Goal: Task Accomplishment & Management: Use online tool/utility

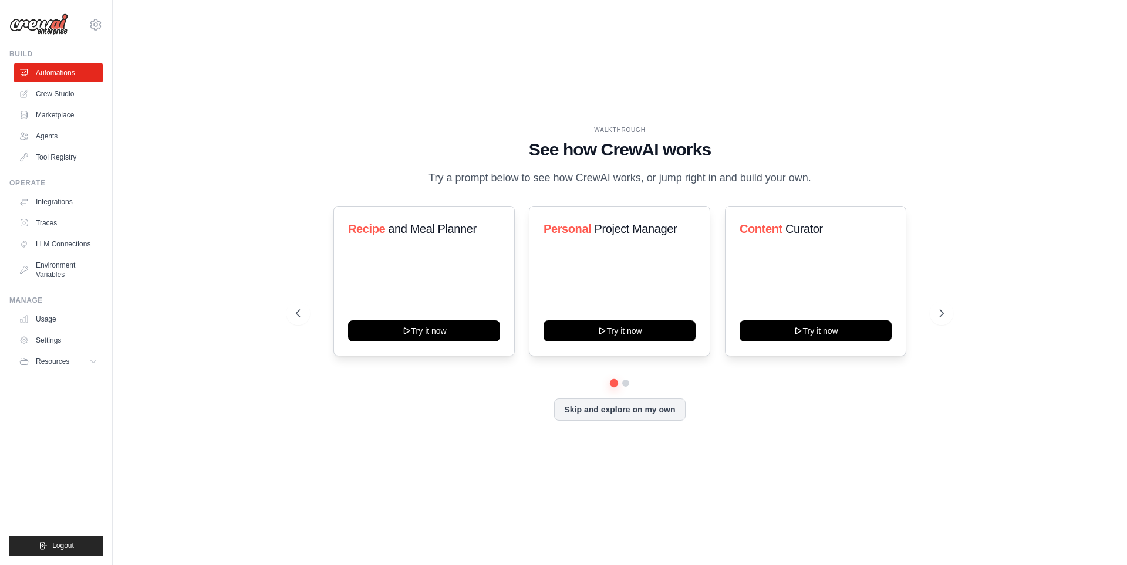
drag, startPoint x: 991, startPoint y: 435, endPoint x: 1045, endPoint y: 432, distance: 54.1
click at [991, 435] on div "WALKTHROUGH See how CrewAI works Try a prompt below to see how CrewAI works, or…" at bounding box center [619, 283] width 977 height 542
click at [940, 309] on icon at bounding box center [943, 314] width 12 height 12
click at [296, 314] on icon at bounding box center [297, 313] width 4 height 7
click at [301, 311] on icon at bounding box center [297, 314] width 12 height 12
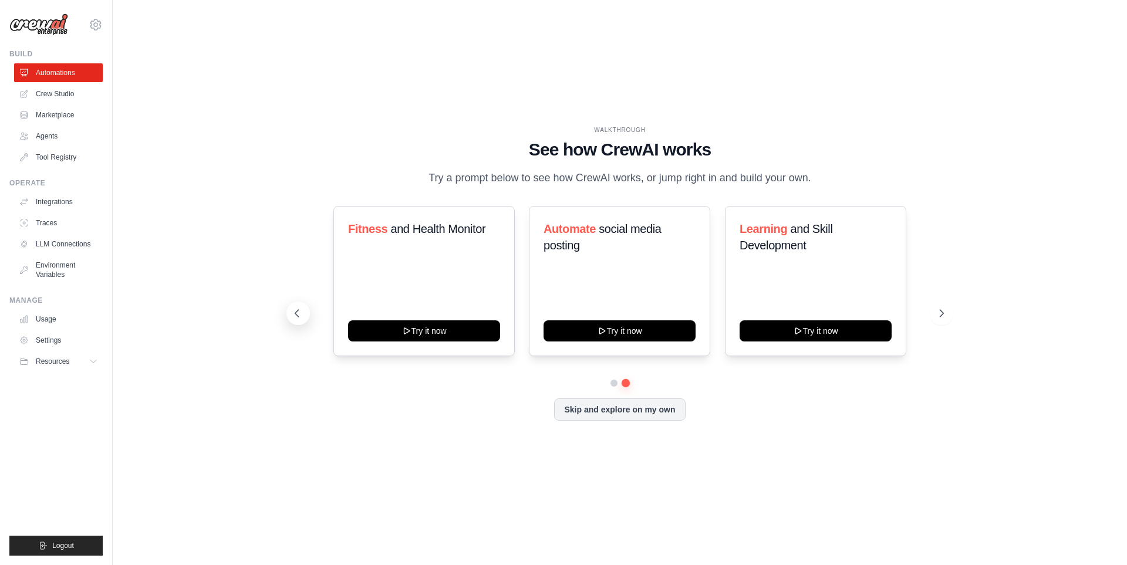
click at [301, 311] on icon at bounding box center [297, 314] width 12 height 12
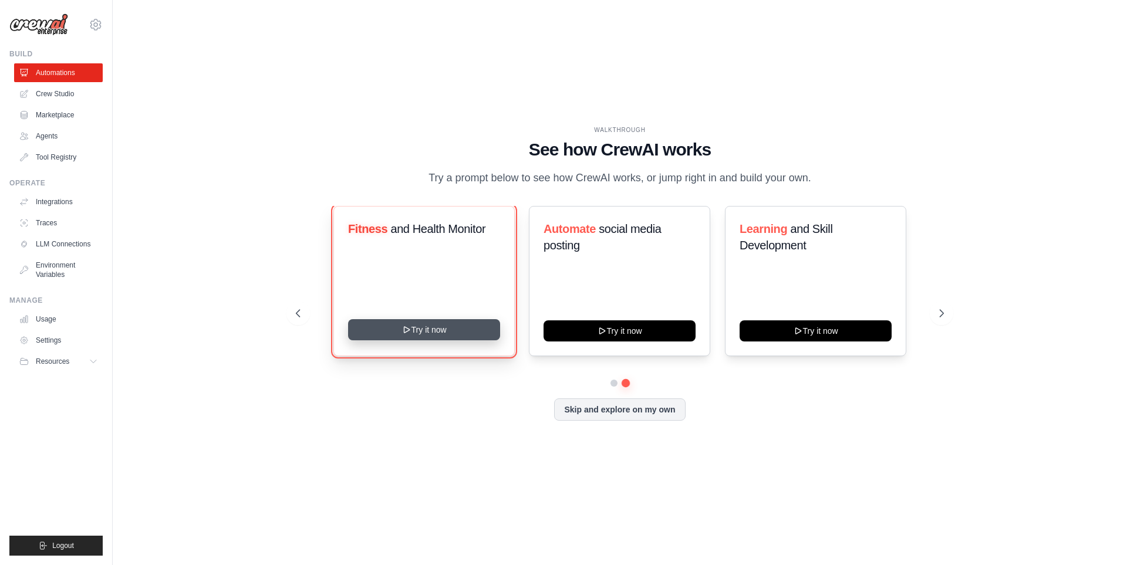
click at [430, 336] on button "Try it now" at bounding box center [424, 329] width 152 height 21
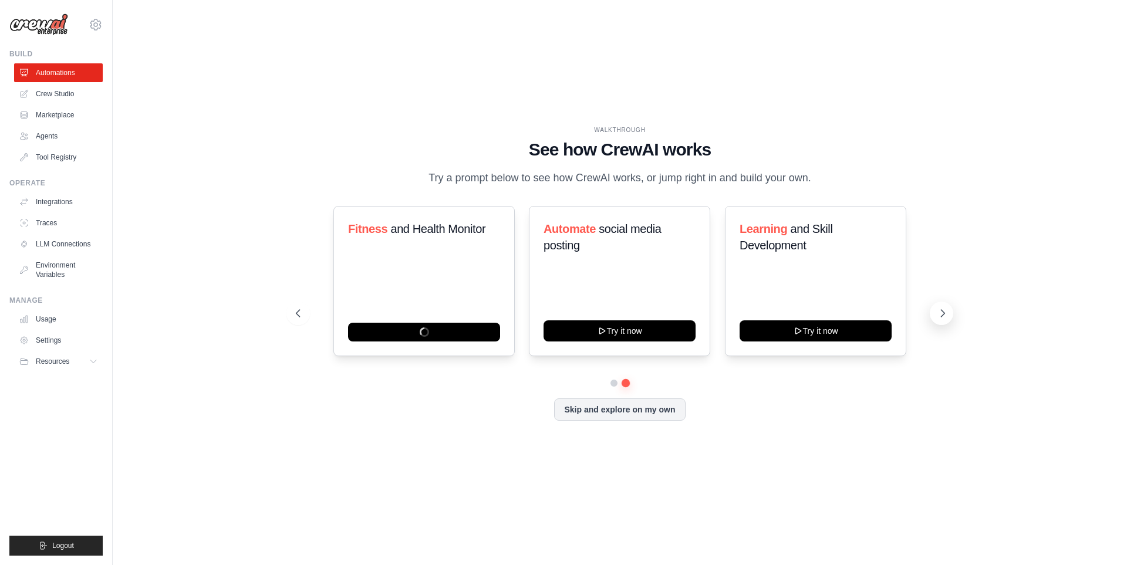
click at [938, 313] on icon at bounding box center [943, 314] width 12 height 12
click at [77, 86] on link "Crew Studio" at bounding box center [59, 94] width 89 height 19
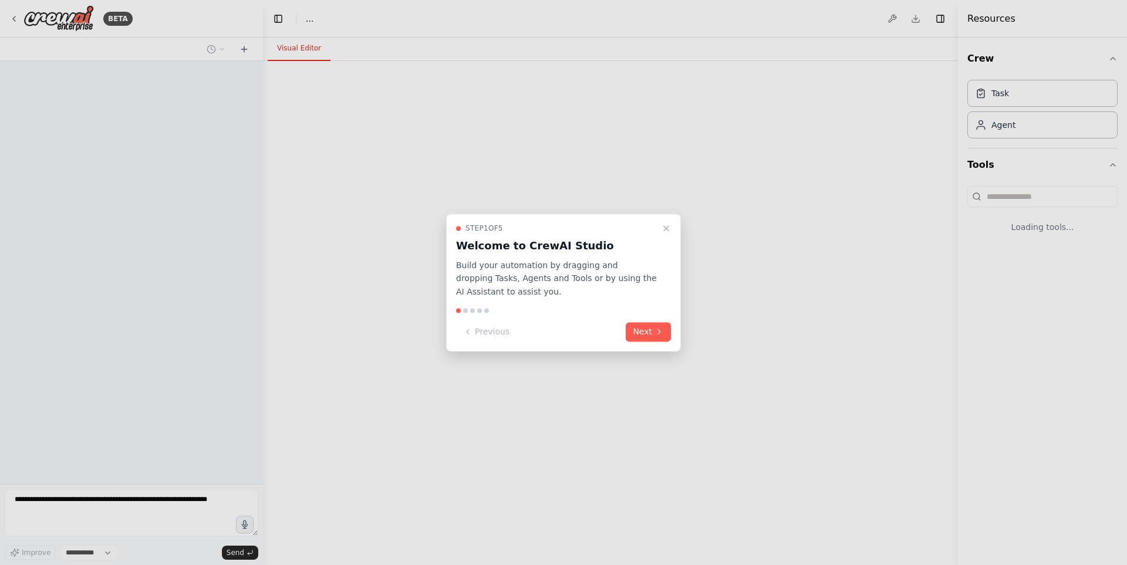
select select "****"
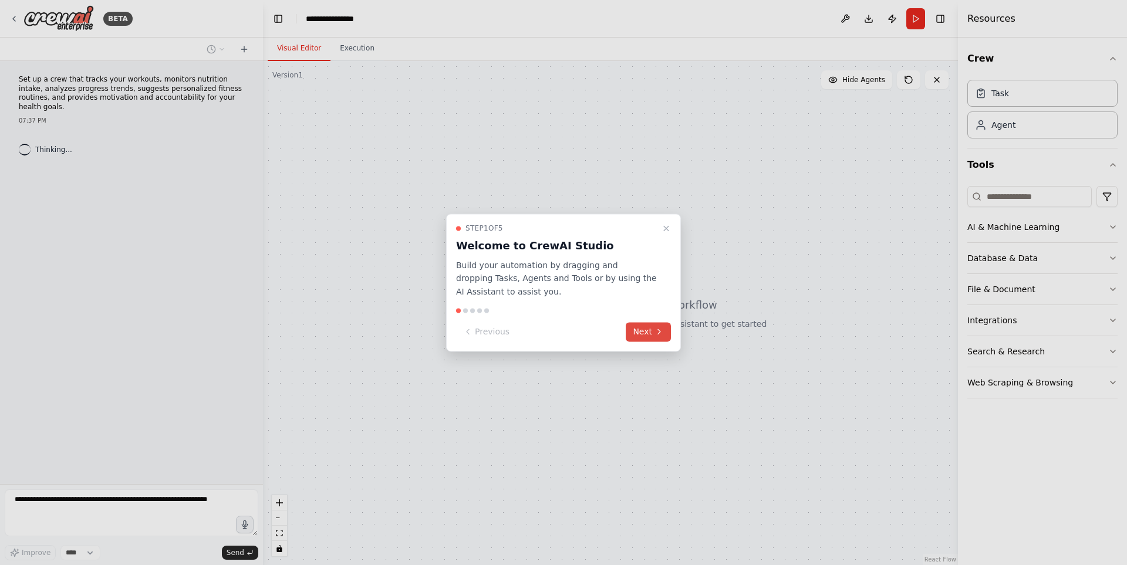
click at [652, 331] on button "Next" at bounding box center [648, 331] width 45 height 19
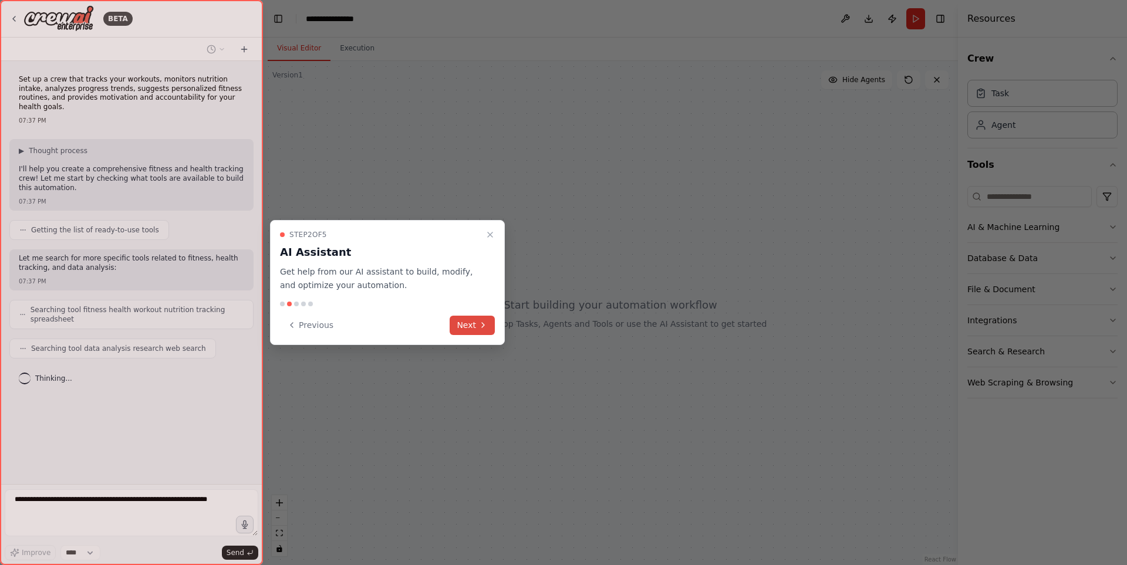
click at [477, 323] on button "Next" at bounding box center [472, 325] width 45 height 19
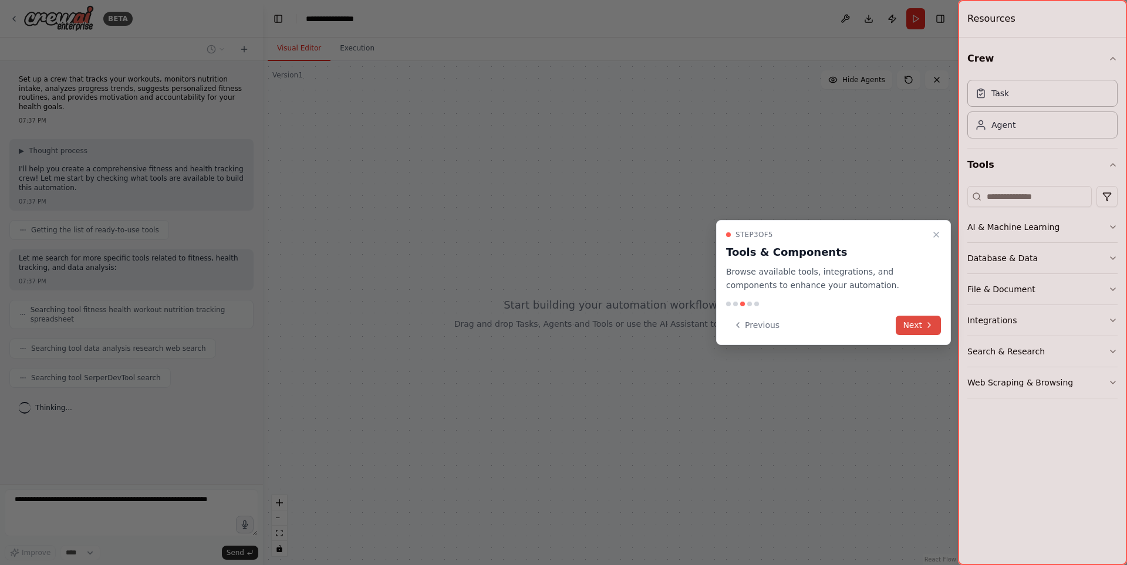
click at [925, 324] on icon at bounding box center [928, 324] width 9 height 9
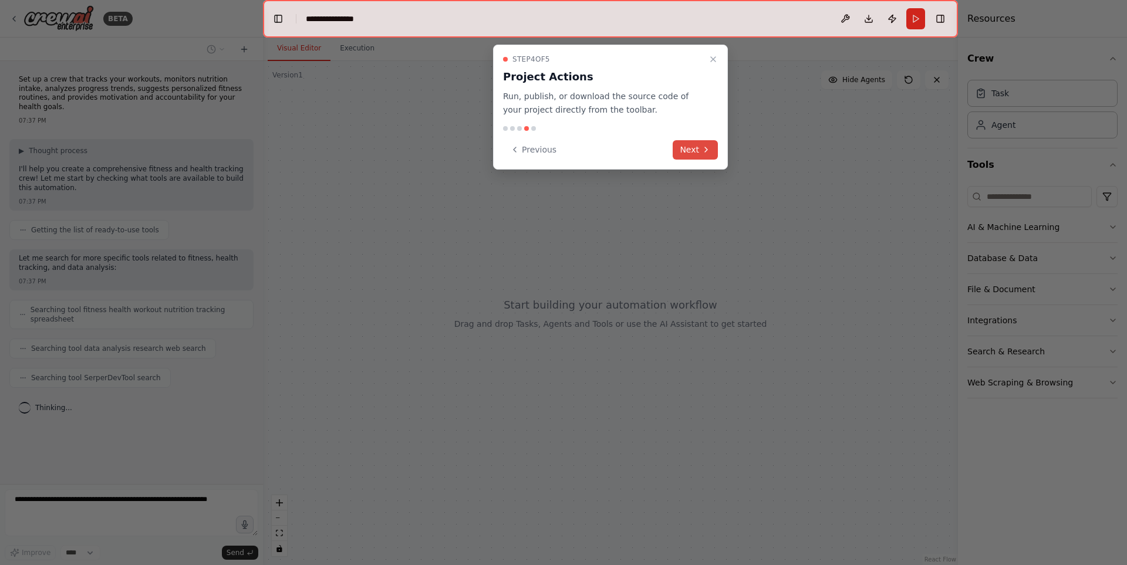
click at [696, 153] on button "Next" at bounding box center [695, 149] width 45 height 19
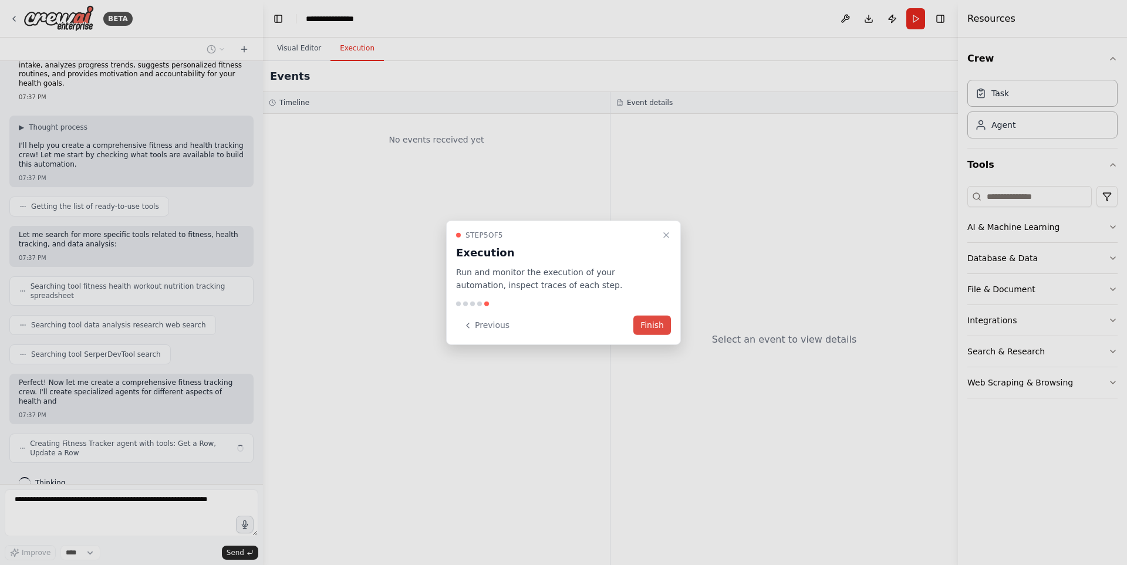
scroll to position [33, 0]
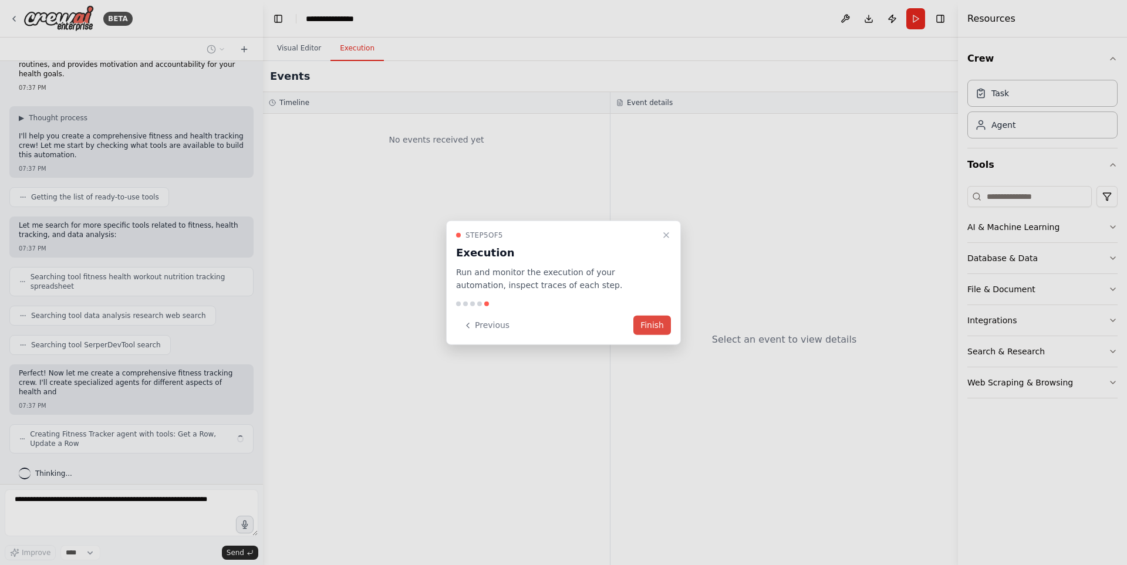
click at [659, 326] on button "Finish" at bounding box center [652, 325] width 38 height 19
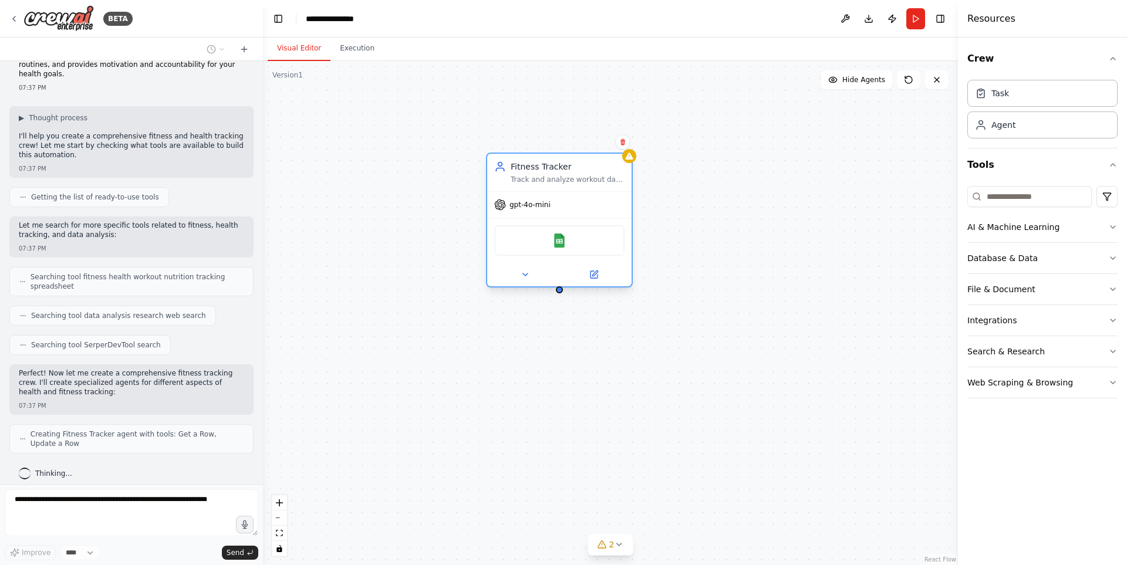
drag, startPoint x: 385, startPoint y: 137, endPoint x: 605, endPoint y: 171, distance: 222.2
click at [603, 171] on div "Fitness Tracker" at bounding box center [568, 167] width 114 height 12
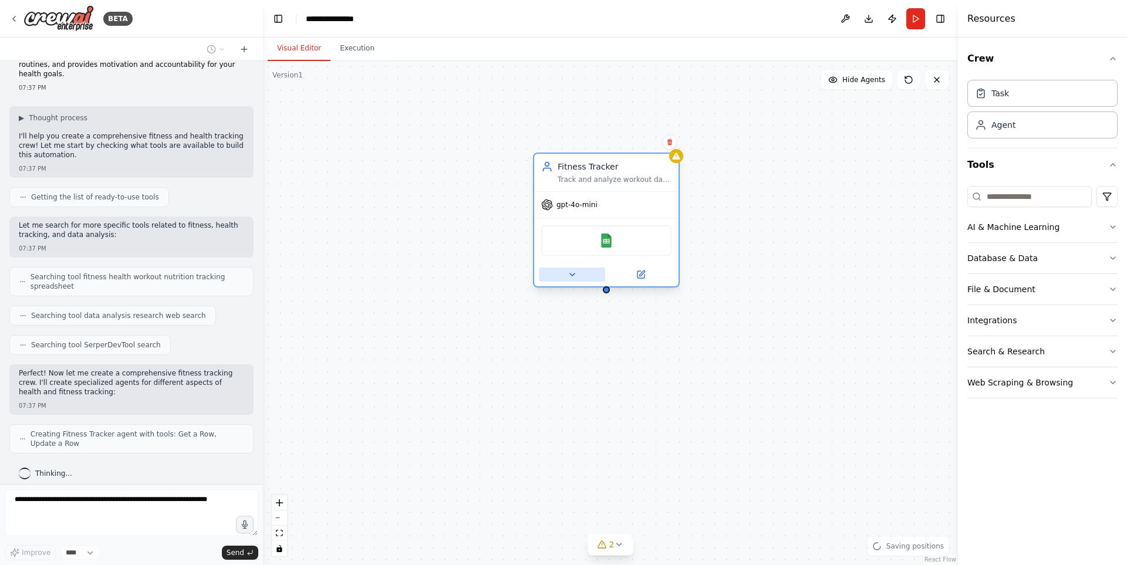
click at [572, 276] on icon at bounding box center [572, 275] width 5 height 2
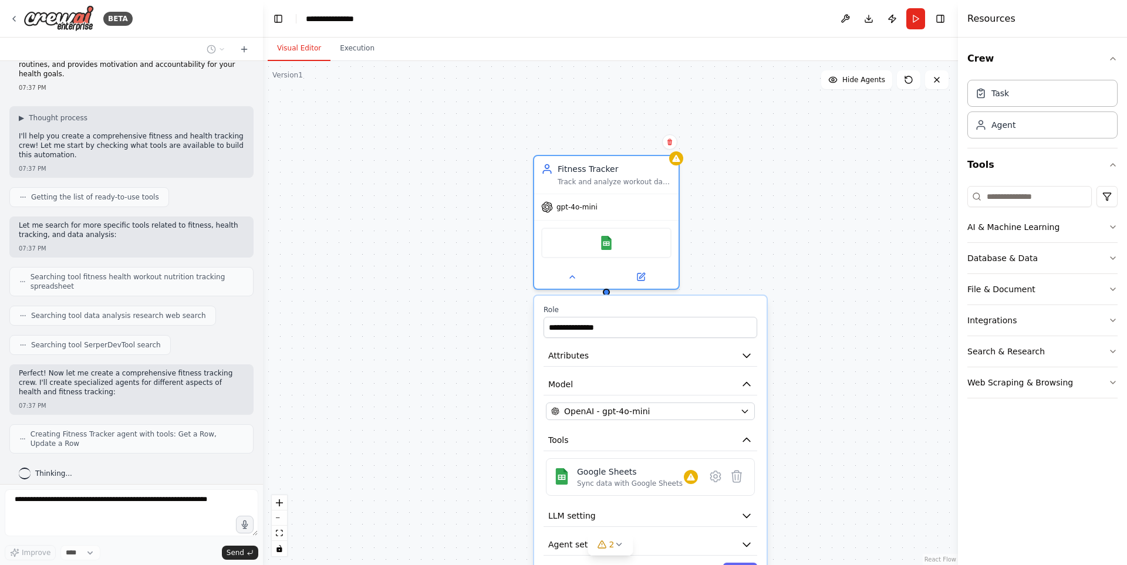
scroll to position [62, 0]
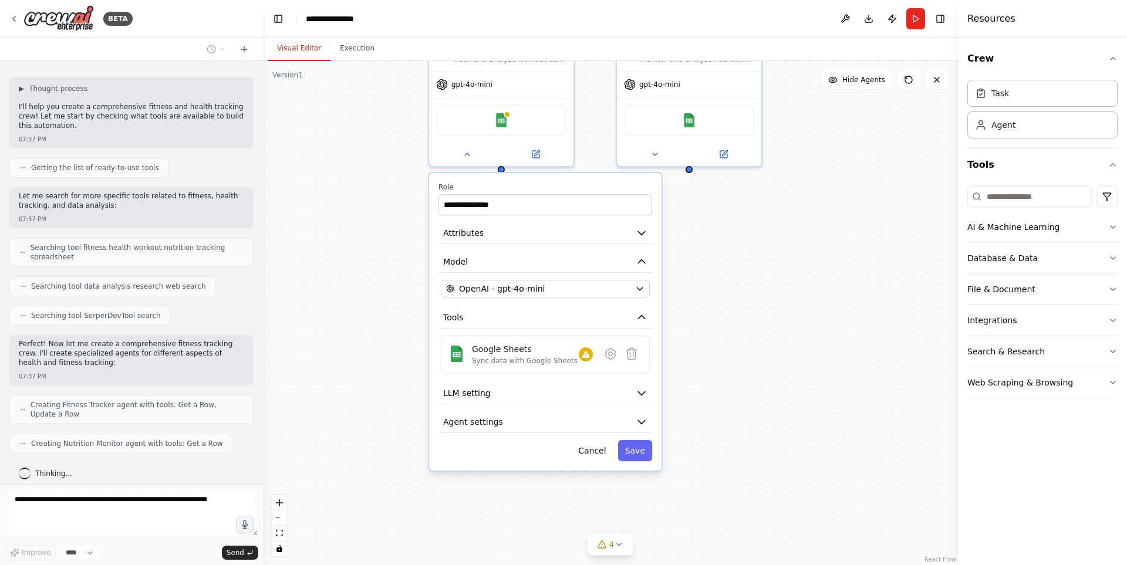
drag, startPoint x: 650, startPoint y: 313, endPoint x: 757, endPoint y: 225, distance: 137.6
click at [757, 225] on div "**********" at bounding box center [610, 313] width 695 height 504
click at [643, 288] on icon "button" at bounding box center [639, 288] width 9 height 9
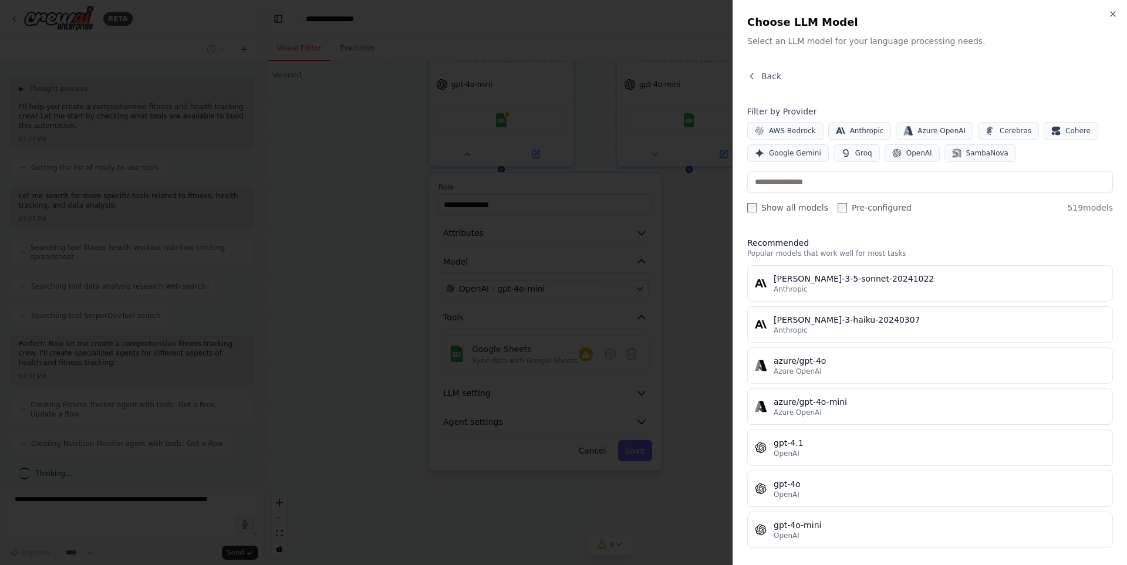
scroll to position [92, 0]
click at [1112, 15] on icon "button" at bounding box center [1112, 13] width 9 height 9
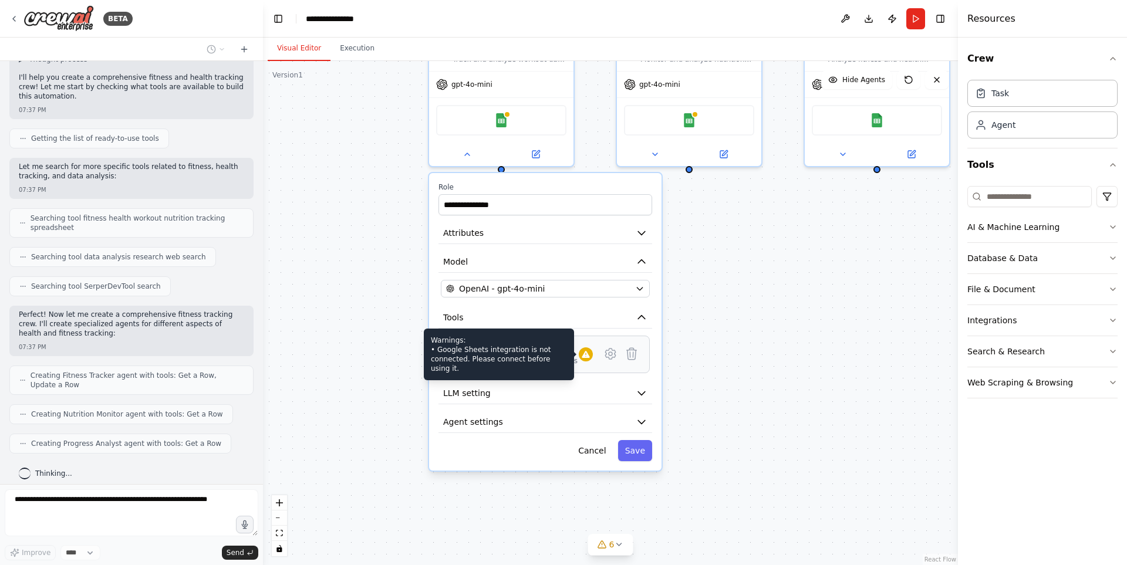
scroll to position [130, 0]
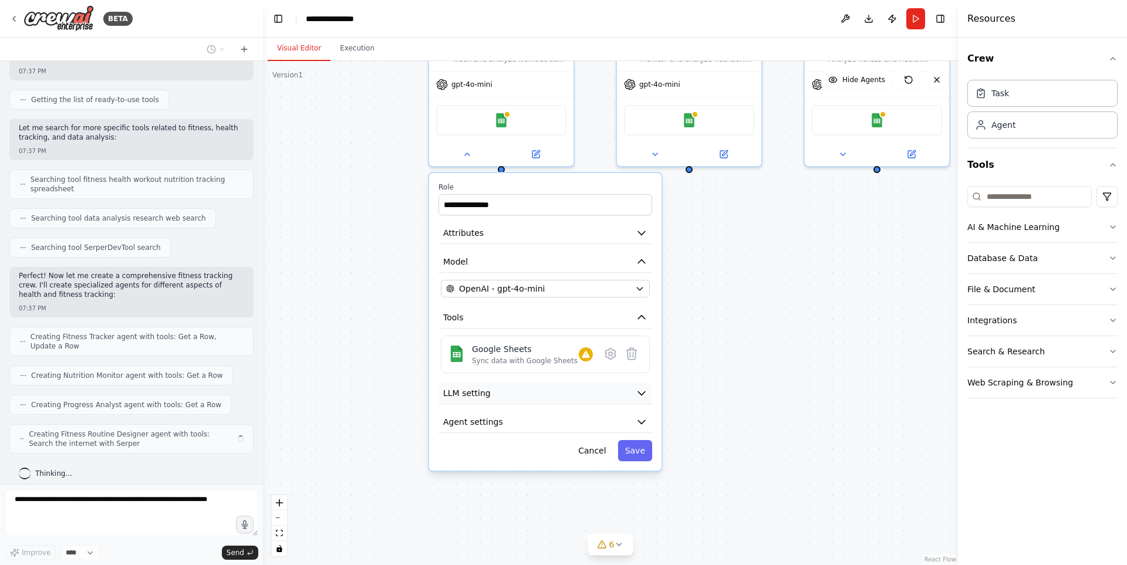
click at [571, 396] on button "LLM setting" at bounding box center [545, 394] width 214 height 22
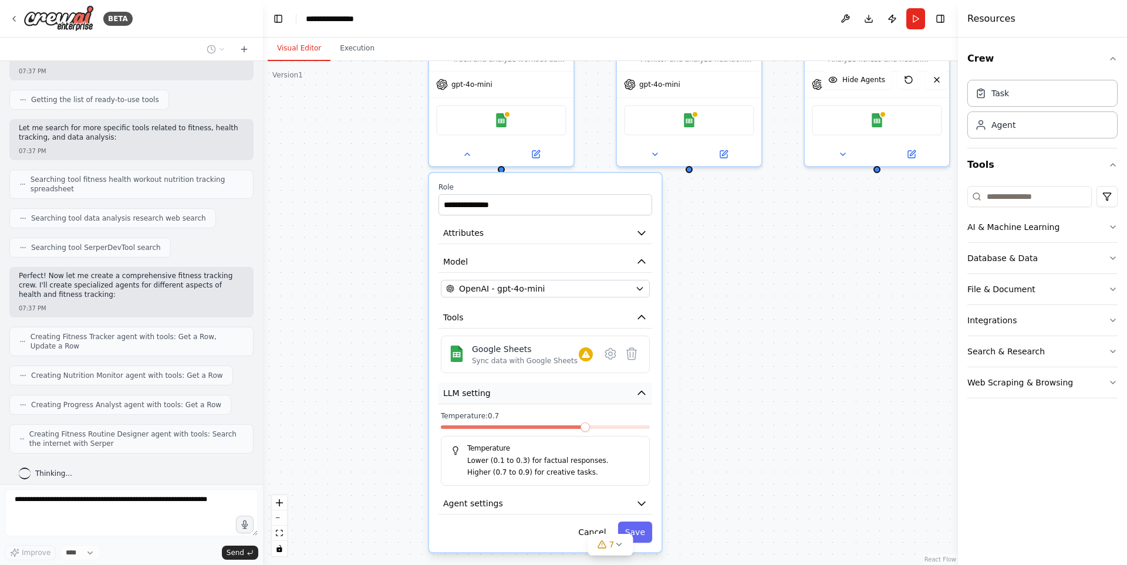
click at [576, 393] on button "LLM setting" at bounding box center [545, 394] width 214 height 22
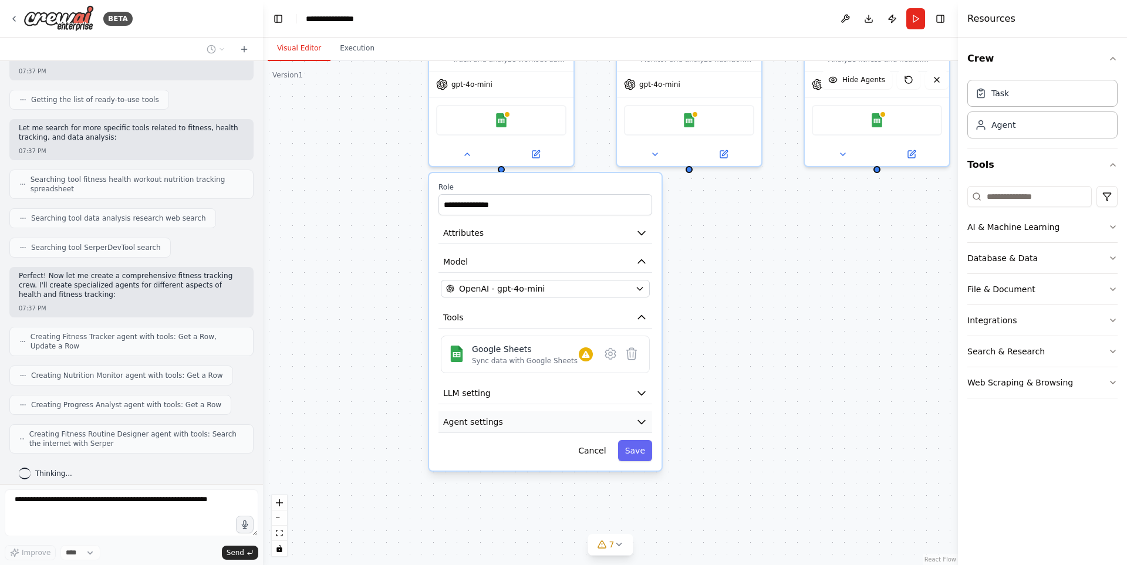
click at [524, 426] on button "Agent settings" at bounding box center [545, 422] width 214 height 22
click at [540, 422] on button "Agent settings" at bounding box center [545, 422] width 214 height 22
click at [590, 400] on button "LLM setting" at bounding box center [545, 394] width 214 height 22
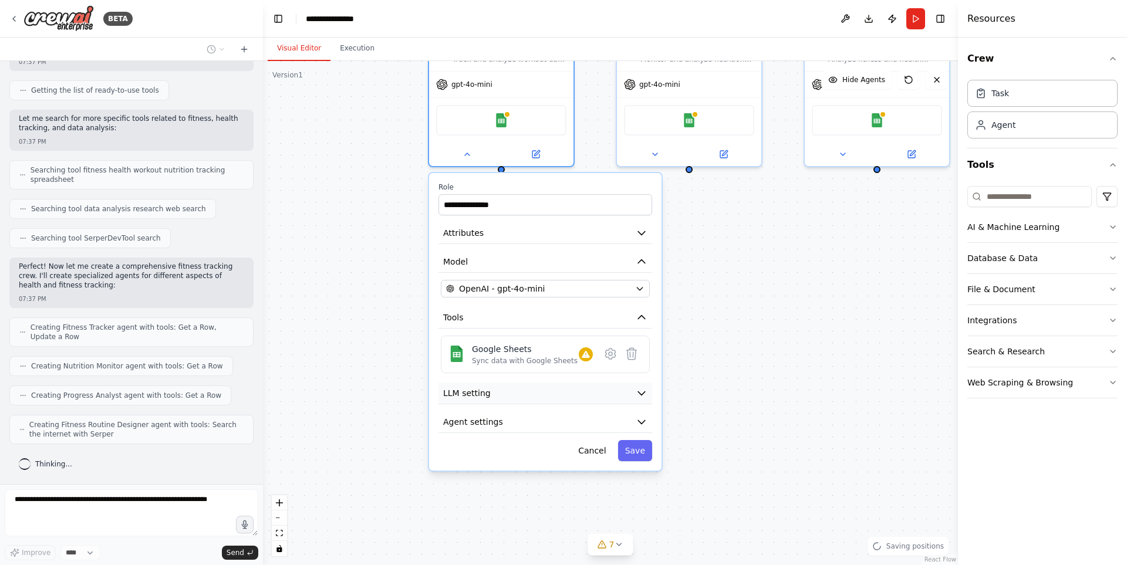
click at [646, 389] on icon "button" at bounding box center [642, 393] width 12 height 12
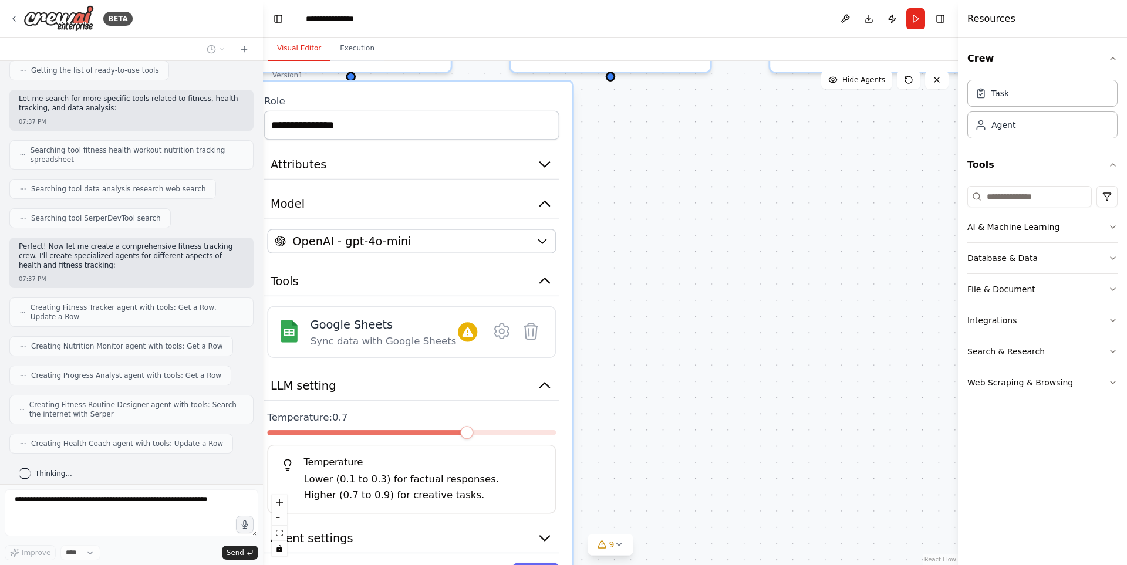
drag, startPoint x: 764, startPoint y: 323, endPoint x: 669, endPoint y: 367, distance: 104.3
click at [677, 376] on div "**********" at bounding box center [610, 313] width 695 height 504
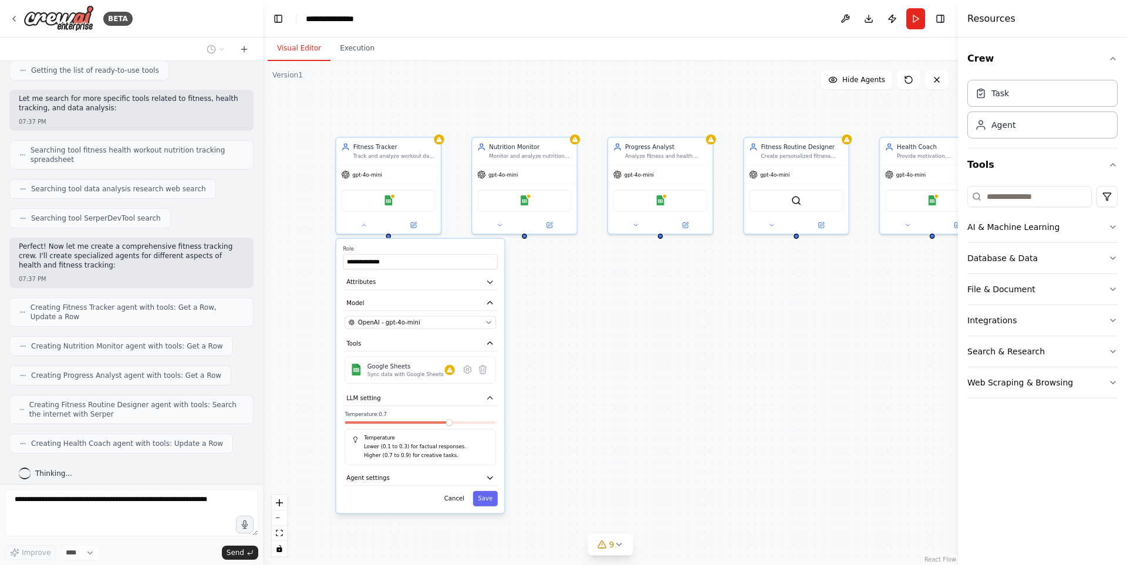
drag, startPoint x: 672, startPoint y: 360, endPoint x: 590, endPoint y: 360, distance: 82.2
click at [590, 360] on div "**********" at bounding box center [610, 313] width 695 height 504
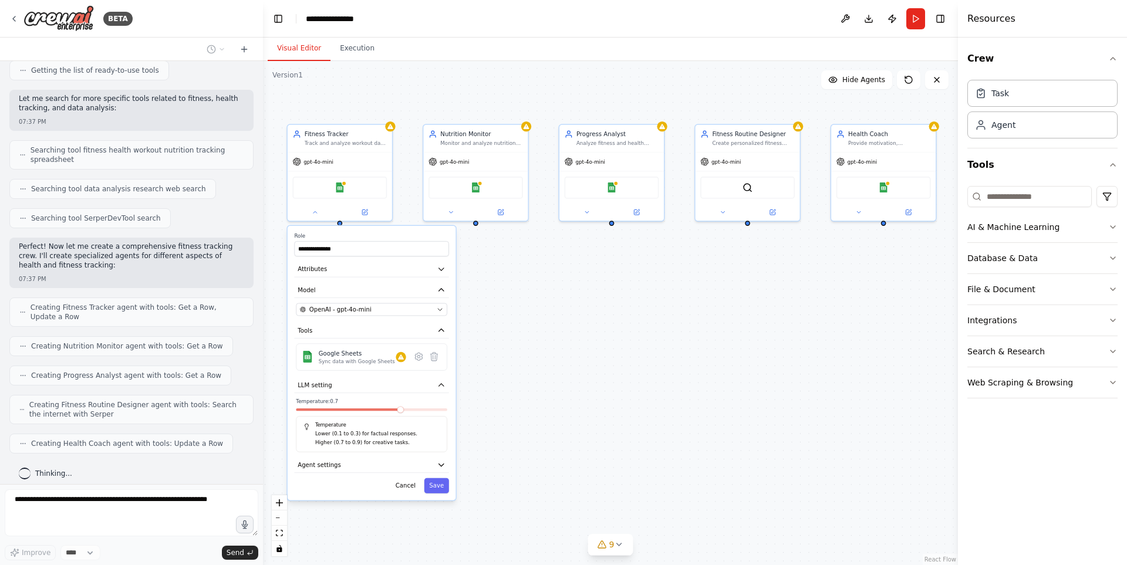
drag, startPoint x: 662, startPoint y: 340, endPoint x: 613, endPoint y: 327, distance: 50.4
click at [613, 327] on div "**********" at bounding box center [610, 313] width 695 height 504
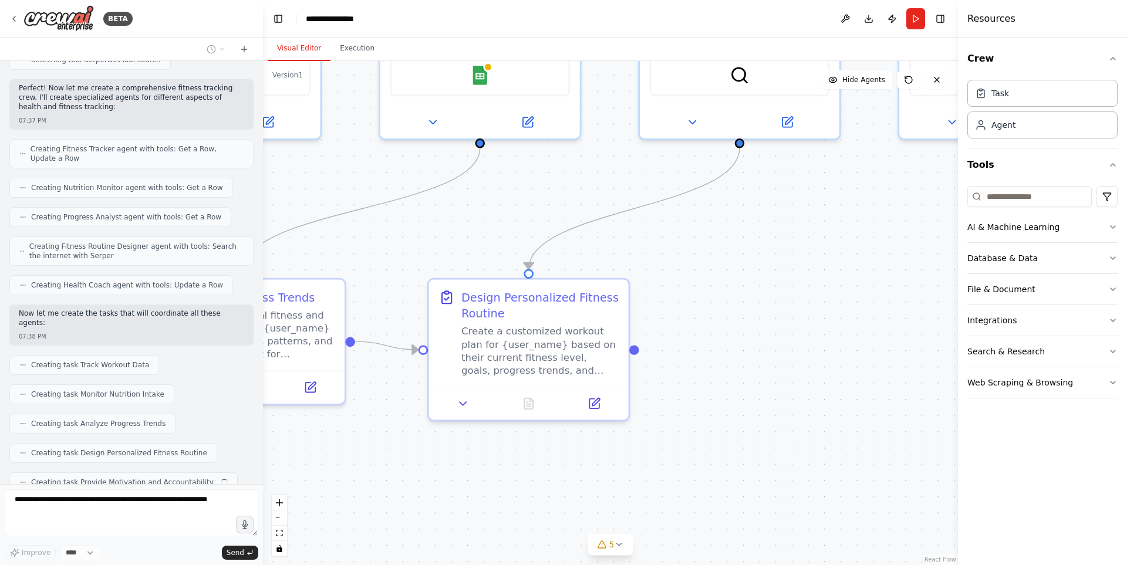
scroll to position [347, 0]
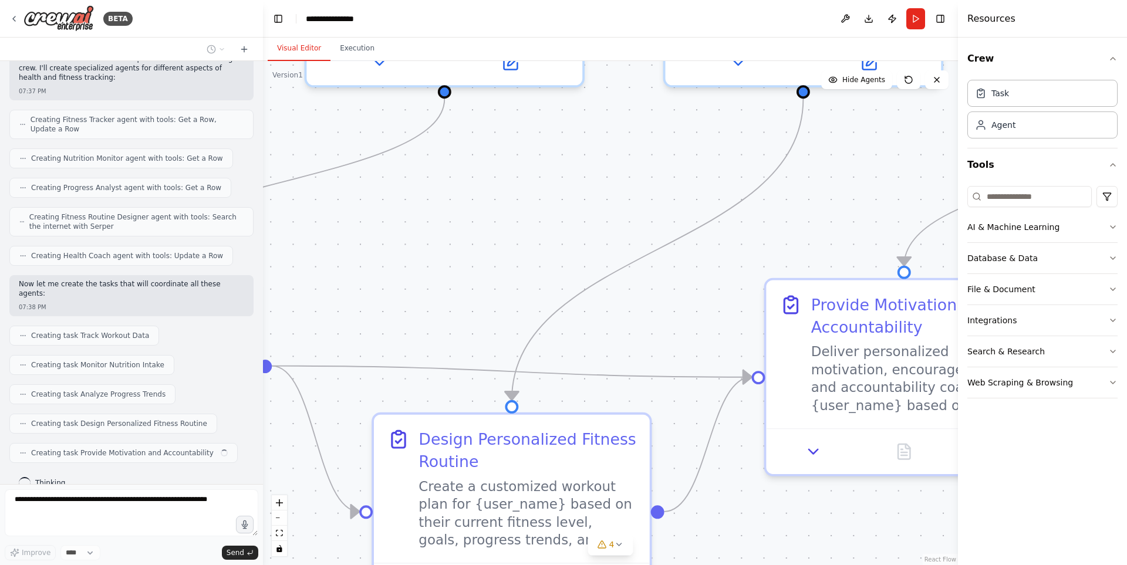
drag, startPoint x: 626, startPoint y: 270, endPoint x: 1084, endPoint y: 400, distance: 475.9
click at [1081, 399] on div "BETA Set up a crew that tracks your workouts, monitors nutrition intake, analyz…" at bounding box center [563, 282] width 1127 height 565
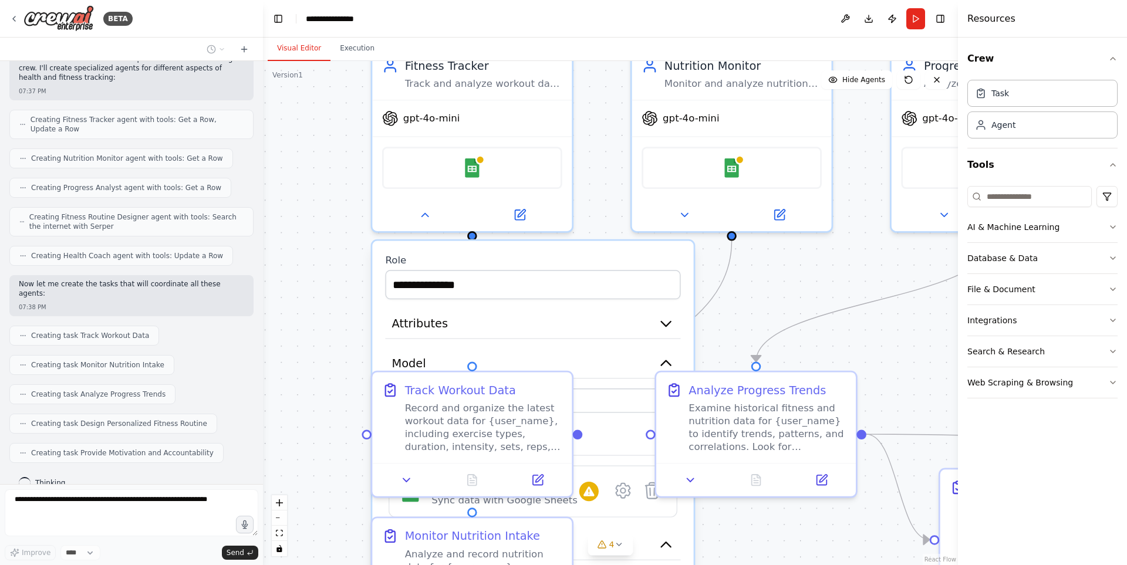
drag, startPoint x: 772, startPoint y: 347, endPoint x: 883, endPoint y: 328, distance: 112.0
click at [883, 328] on div "**********" at bounding box center [610, 313] width 695 height 504
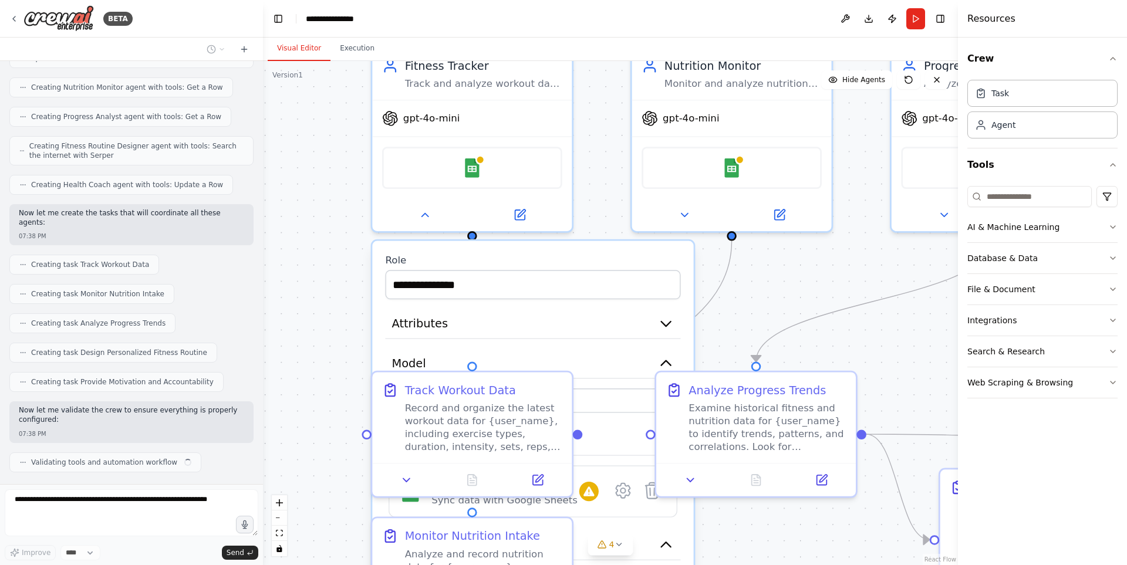
scroll to position [427, 0]
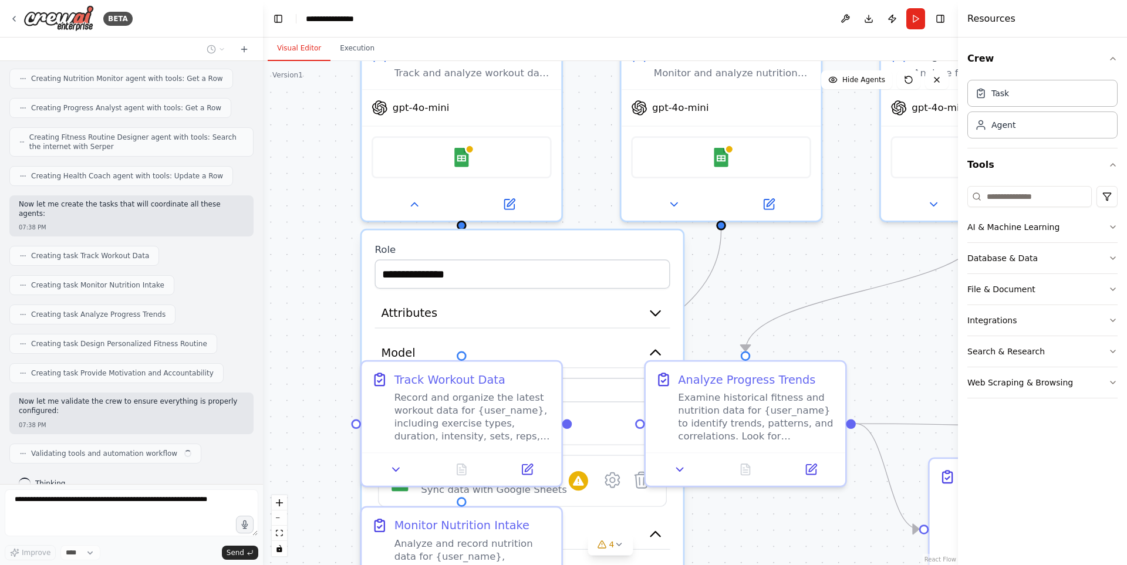
drag, startPoint x: 859, startPoint y: 313, endPoint x: 855, endPoint y: 309, distance: 6.2
click at [855, 309] on div "**********" at bounding box center [610, 313] width 695 height 504
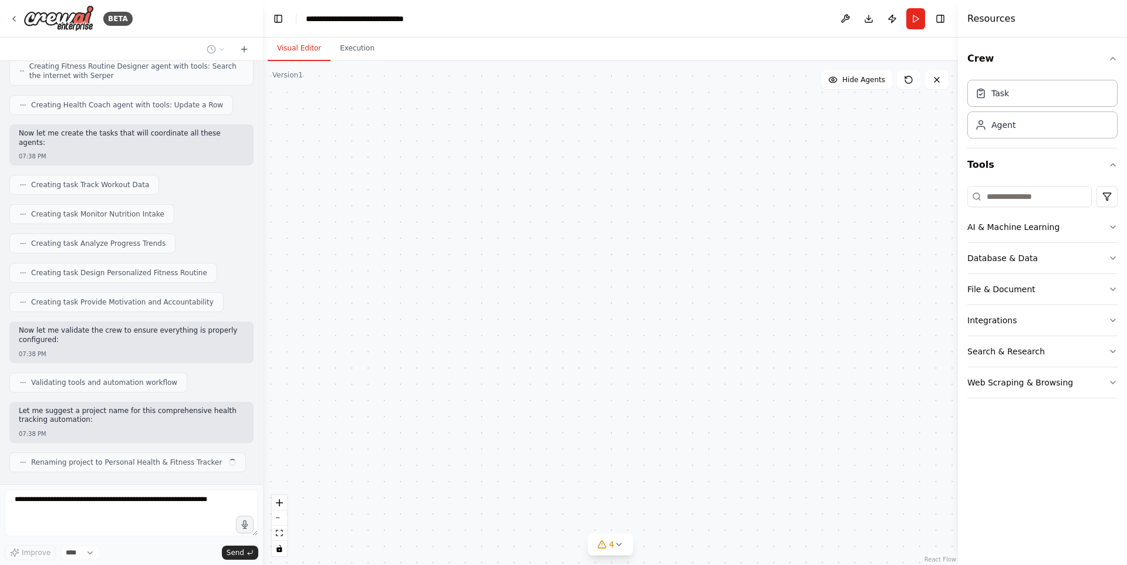
scroll to position [508, 0]
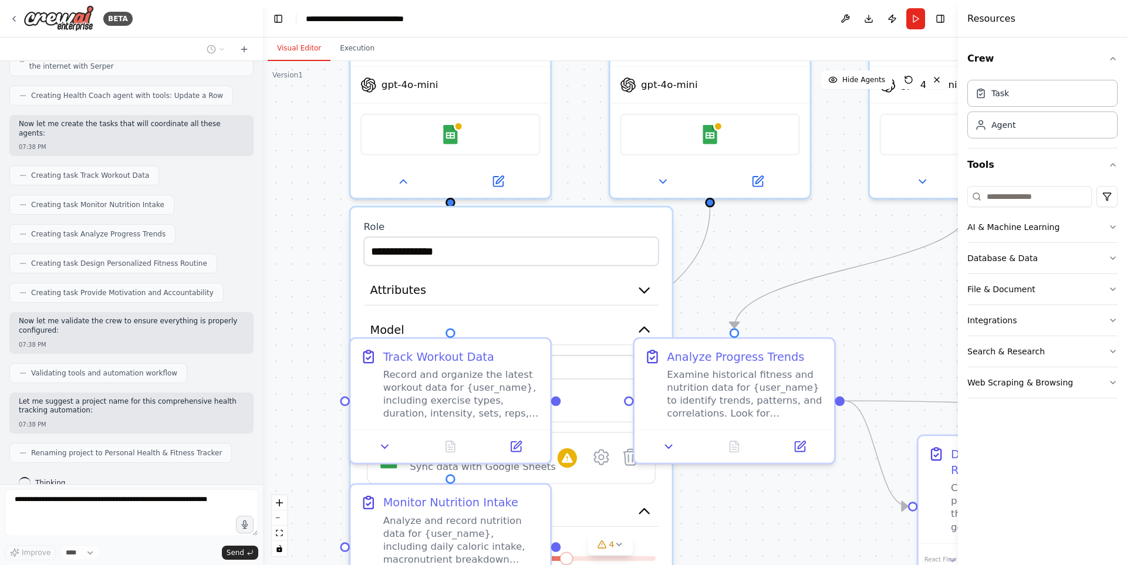
drag, startPoint x: 787, startPoint y: 286, endPoint x: 775, endPoint y: 263, distance: 25.5
click at [775, 263] on div "**********" at bounding box center [610, 313] width 695 height 504
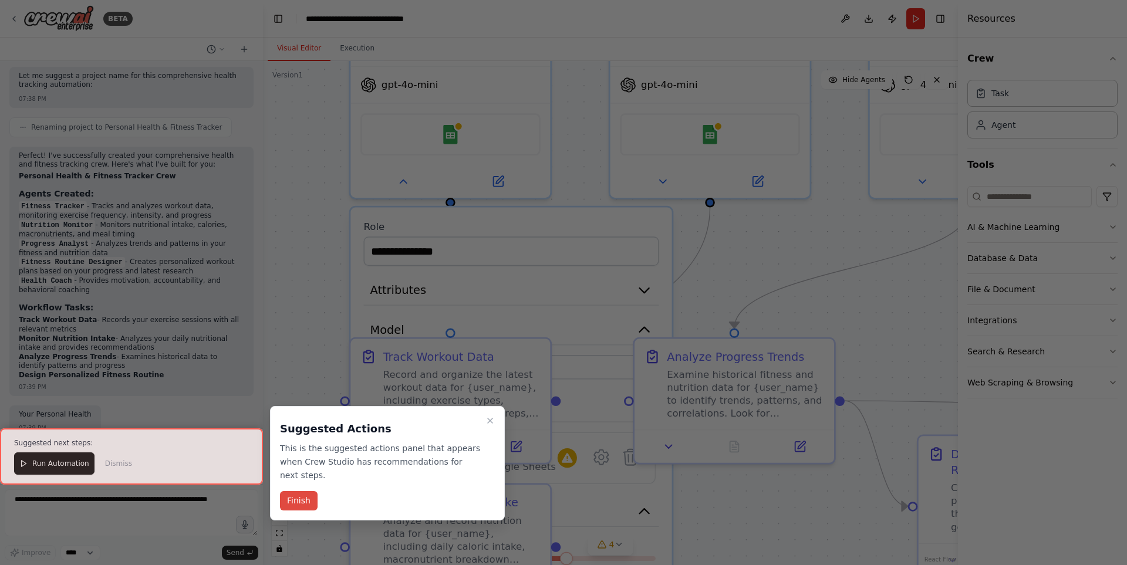
click at [304, 491] on button "Finish" at bounding box center [299, 500] width 38 height 19
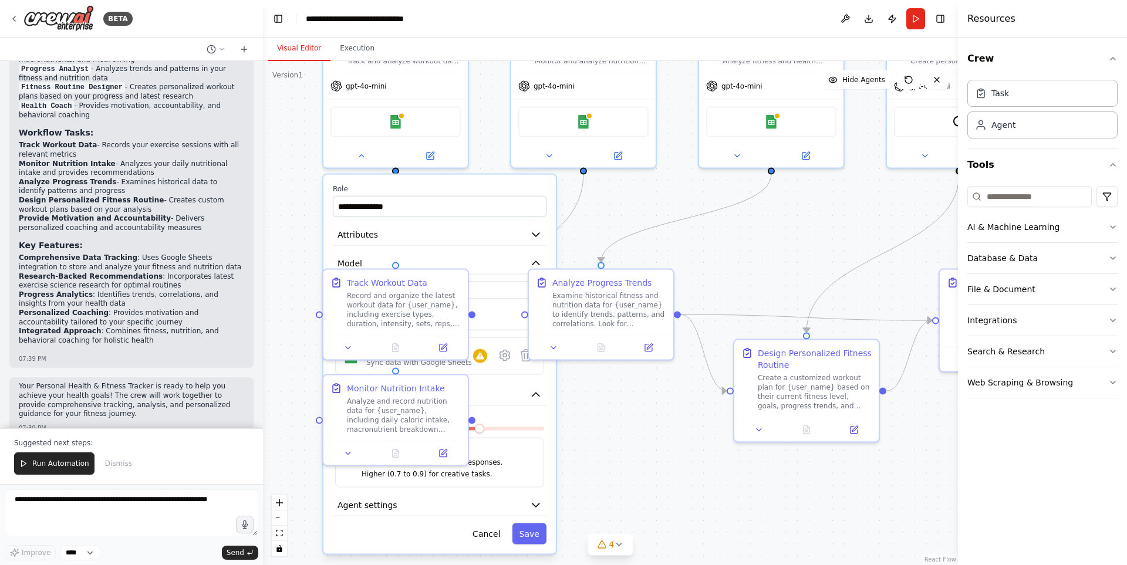
drag, startPoint x: 842, startPoint y: 287, endPoint x: 681, endPoint y: 231, distance: 170.4
click at [681, 231] on div "**********" at bounding box center [610, 313] width 695 height 504
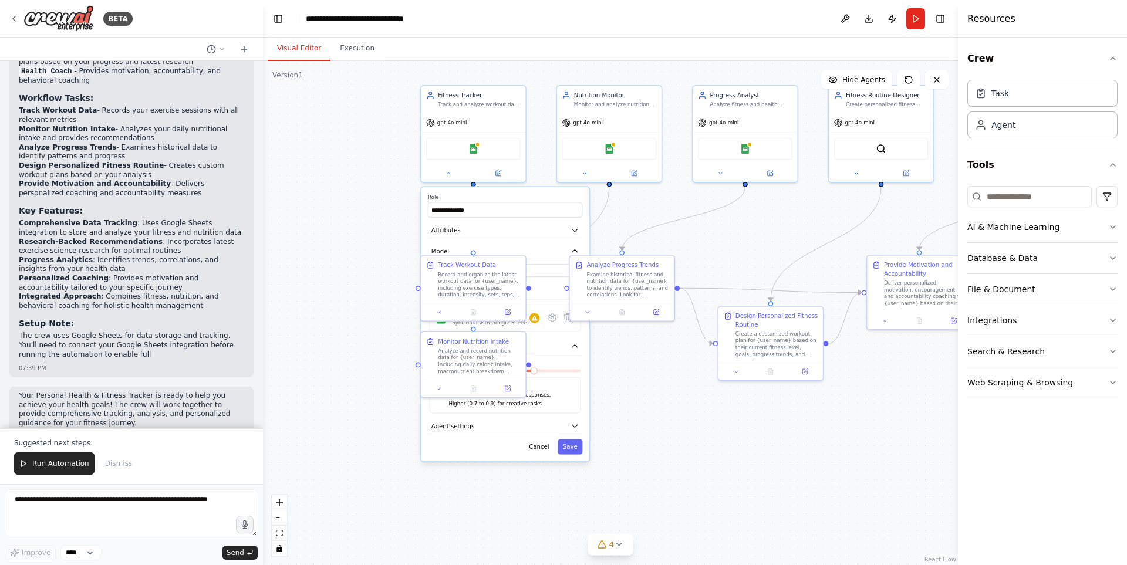
scroll to position [1052, 0]
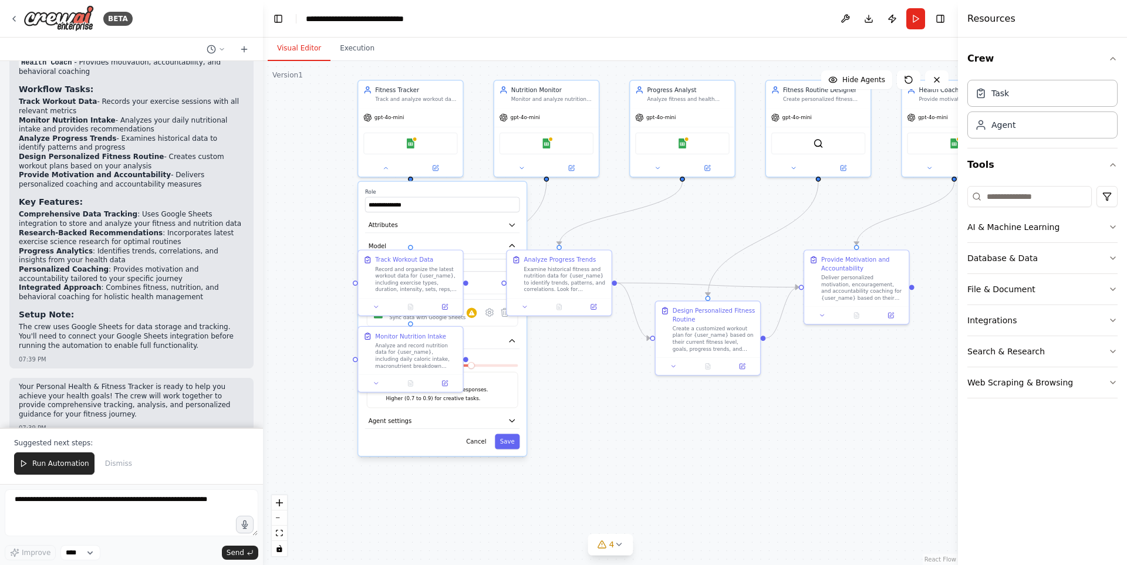
drag, startPoint x: 717, startPoint y: 234, endPoint x: 654, endPoint y: 229, distance: 63.0
click at [654, 229] on div "**********" at bounding box center [610, 313] width 695 height 504
drag, startPoint x: 731, startPoint y: 319, endPoint x: 739, endPoint y: 326, distance: 10.8
click at [739, 326] on div "Design Personalized Fitness Routine" at bounding box center [722, 321] width 82 height 17
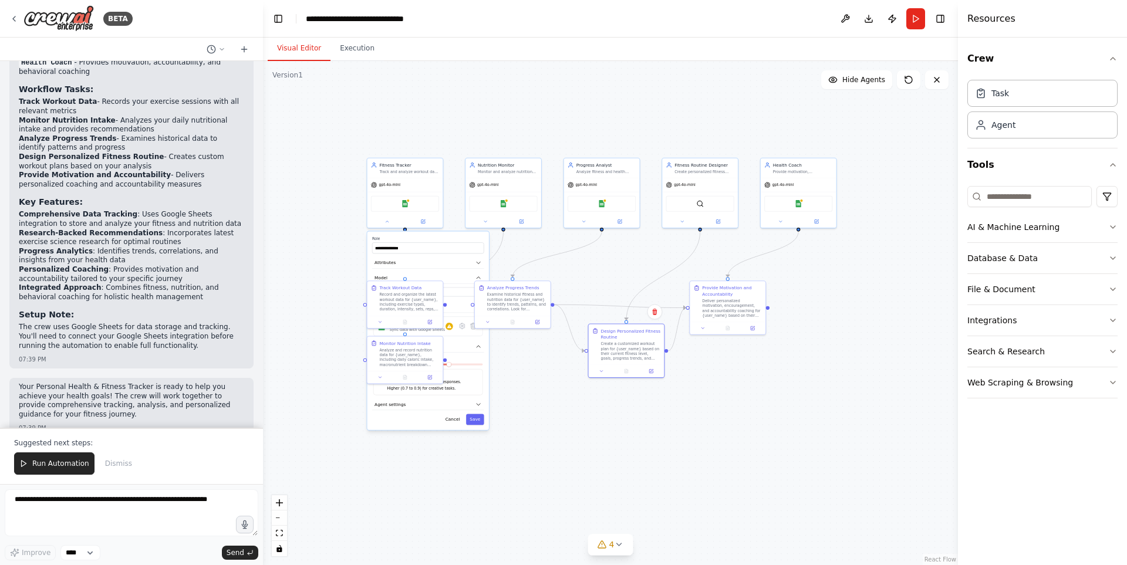
drag, startPoint x: 703, startPoint y: 248, endPoint x: 617, endPoint y: 276, distance: 89.8
click at [617, 276] on div "**********" at bounding box center [610, 313] width 695 height 504
click at [292, 52] on button "Visual Editor" at bounding box center [299, 48] width 63 height 25
click at [12, 14] on icon at bounding box center [13, 18] width 9 height 9
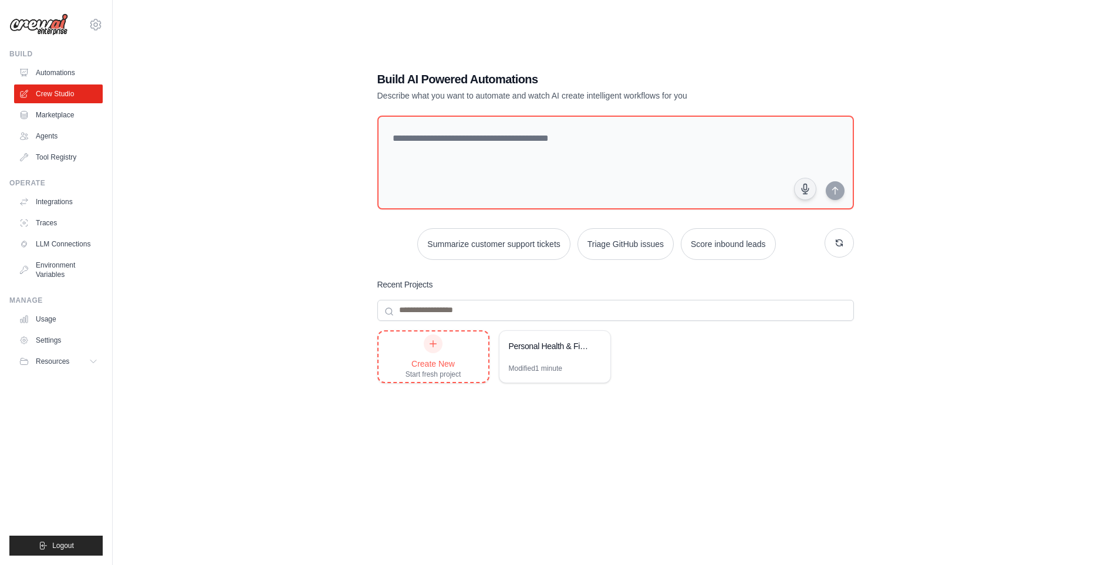
click at [437, 345] on icon at bounding box center [432, 343] width 9 height 9
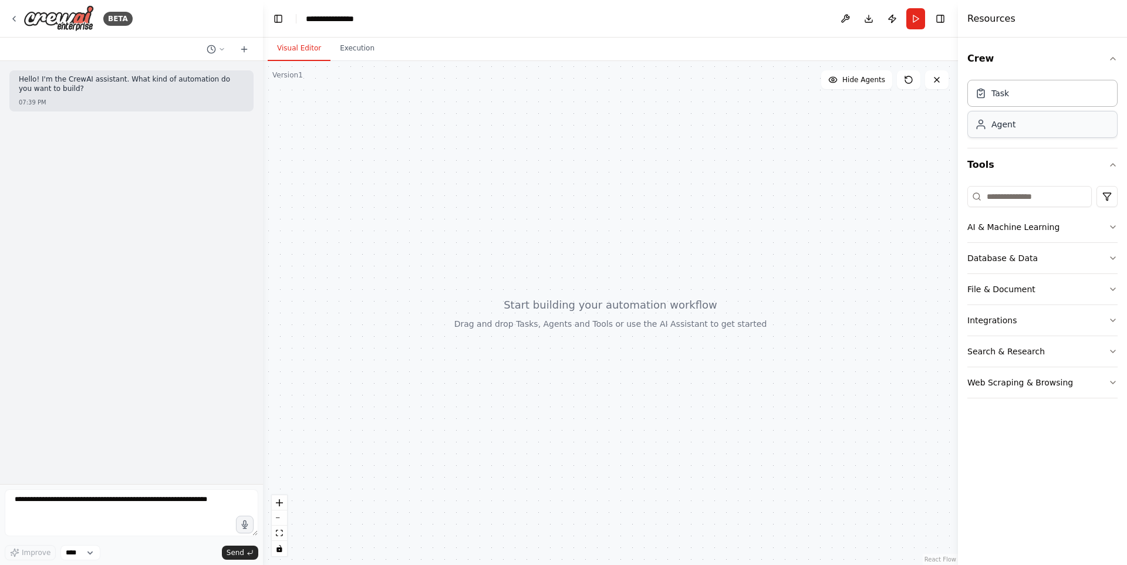
click at [1037, 137] on div "Agent" at bounding box center [1042, 124] width 150 height 27
click at [1014, 126] on div "Agent" at bounding box center [1042, 124] width 150 height 27
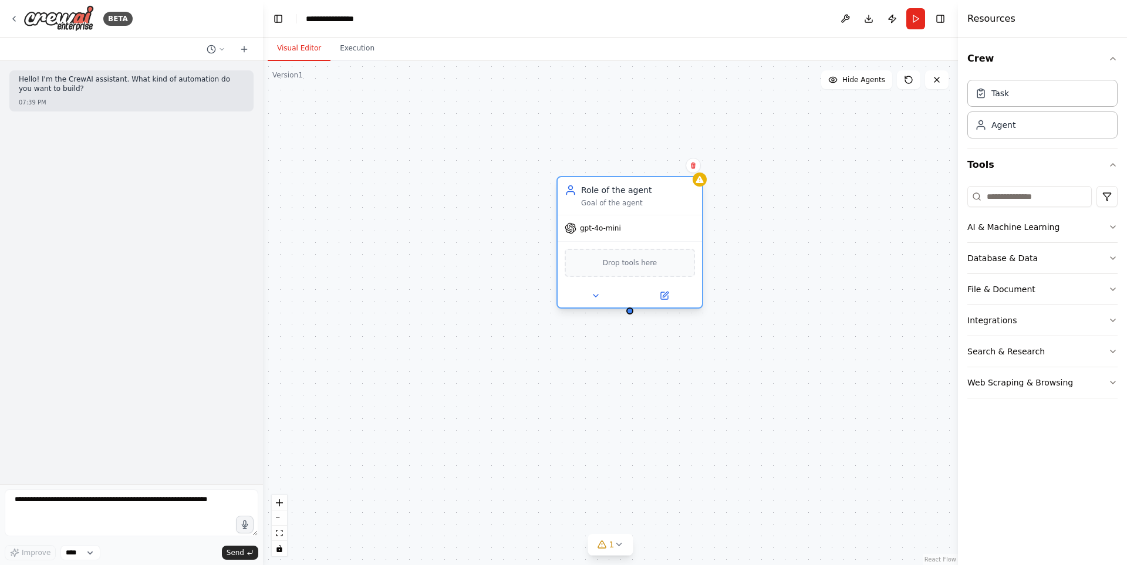
drag, startPoint x: 671, startPoint y: 203, endPoint x: 650, endPoint y: 211, distance: 22.5
click at [650, 208] on div "Goal of the agent" at bounding box center [638, 202] width 114 height 9
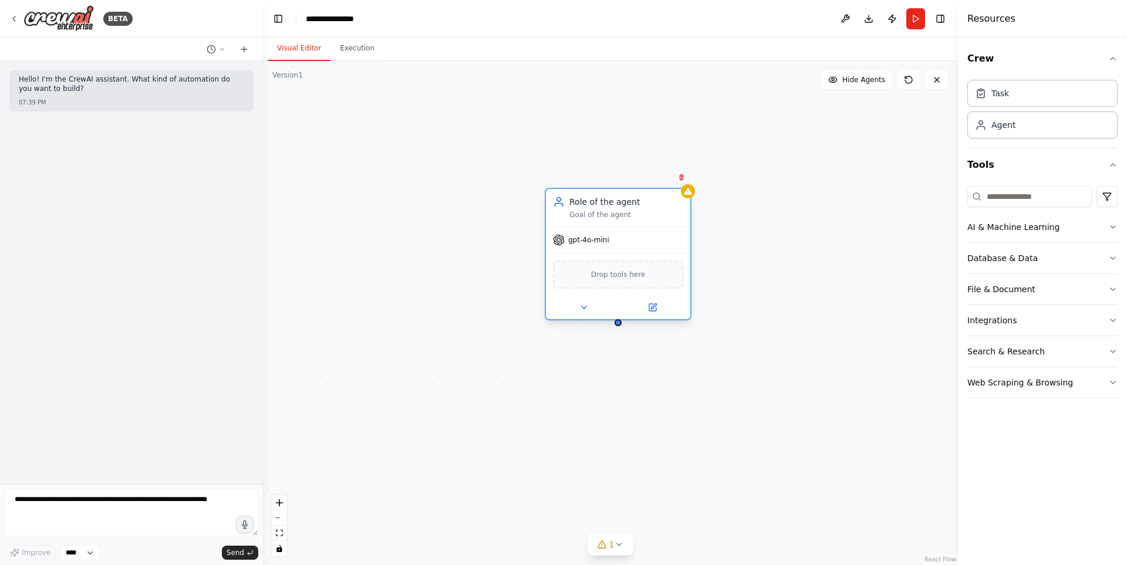
click at [621, 241] on div "gpt-4o-mini" at bounding box center [618, 240] width 144 height 26
click at [582, 311] on icon at bounding box center [583, 307] width 9 height 9
click at [585, 308] on icon at bounding box center [584, 307] width 5 height 2
click at [666, 306] on button at bounding box center [652, 308] width 66 height 14
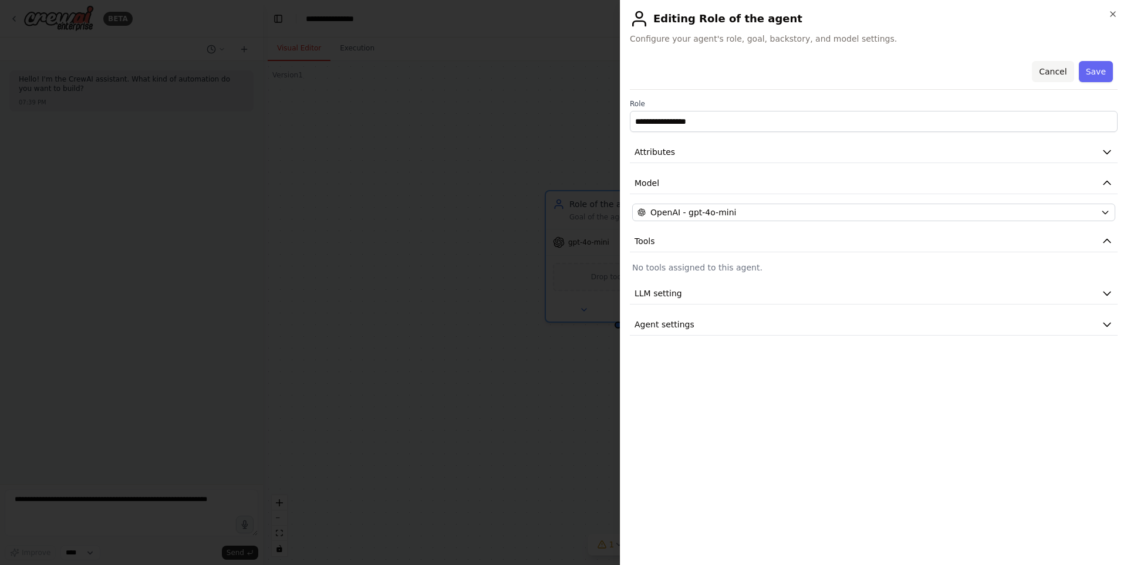
click at [1061, 65] on button "Cancel" at bounding box center [1053, 71] width 42 height 21
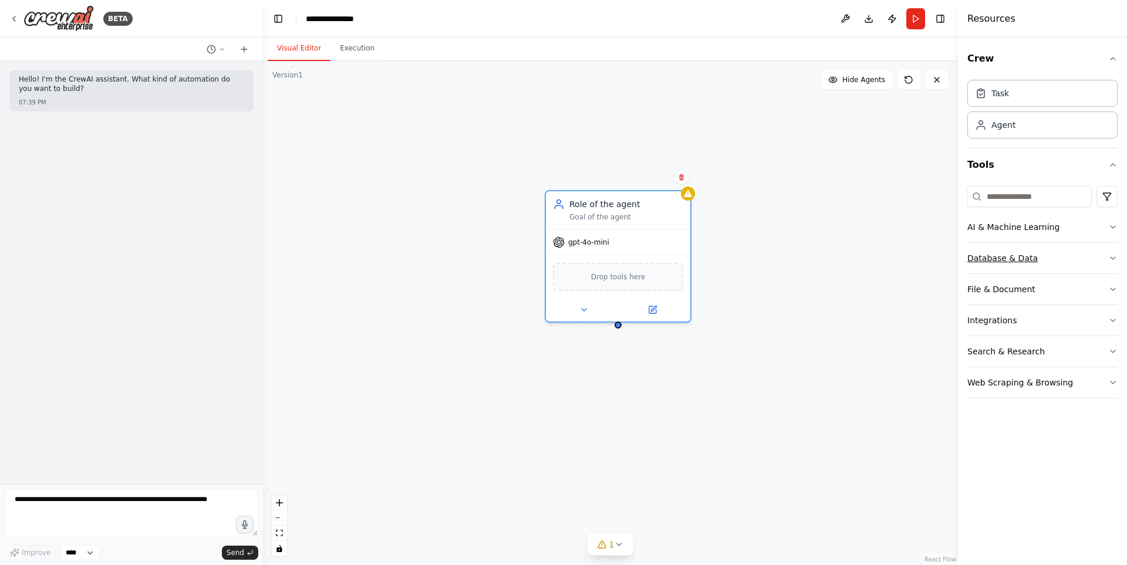
click at [1104, 257] on button "Database & Data" at bounding box center [1042, 258] width 150 height 31
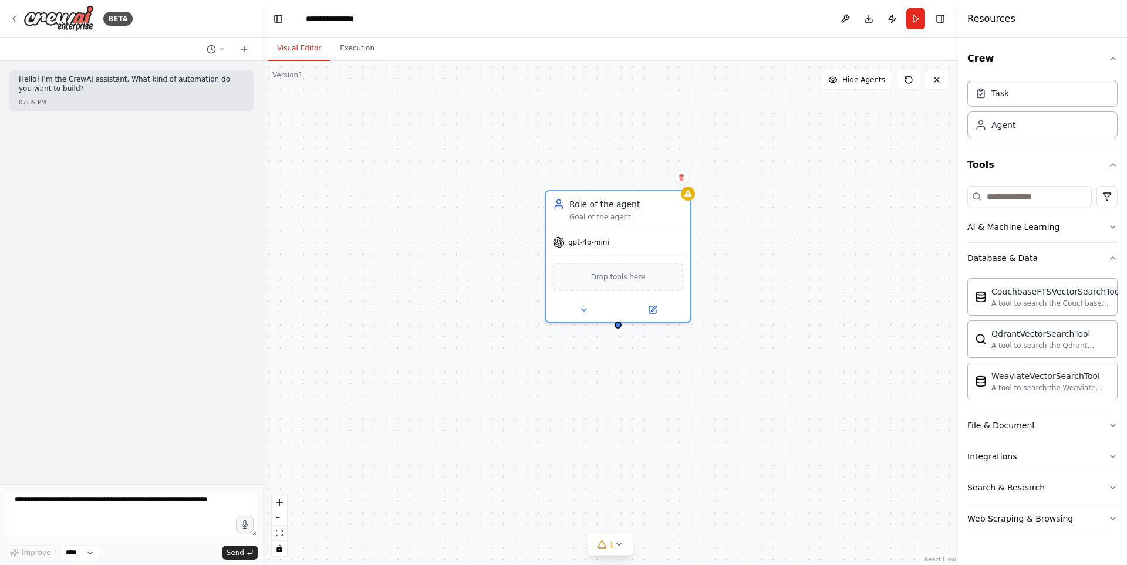
click at [1112, 257] on icon "button" at bounding box center [1112, 258] width 9 height 9
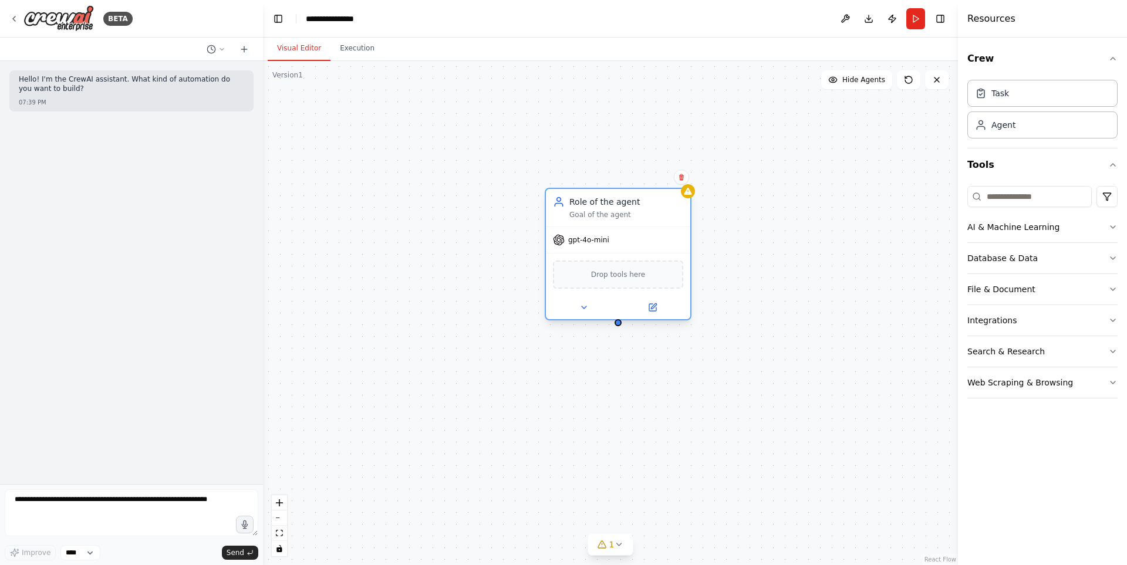
click at [613, 239] on div "gpt-4o-mini" at bounding box center [618, 240] width 144 height 26
click at [608, 246] on div "gpt-4o-mini" at bounding box center [618, 240] width 144 height 26
click at [598, 237] on span "gpt-4o-mini" at bounding box center [588, 239] width 41 height 9
click at [588, 318] on div at bounding box center [618, 307] width 144 height 23
click at [592, 312] on button at bounding box center [584, 308] width 66 height 14
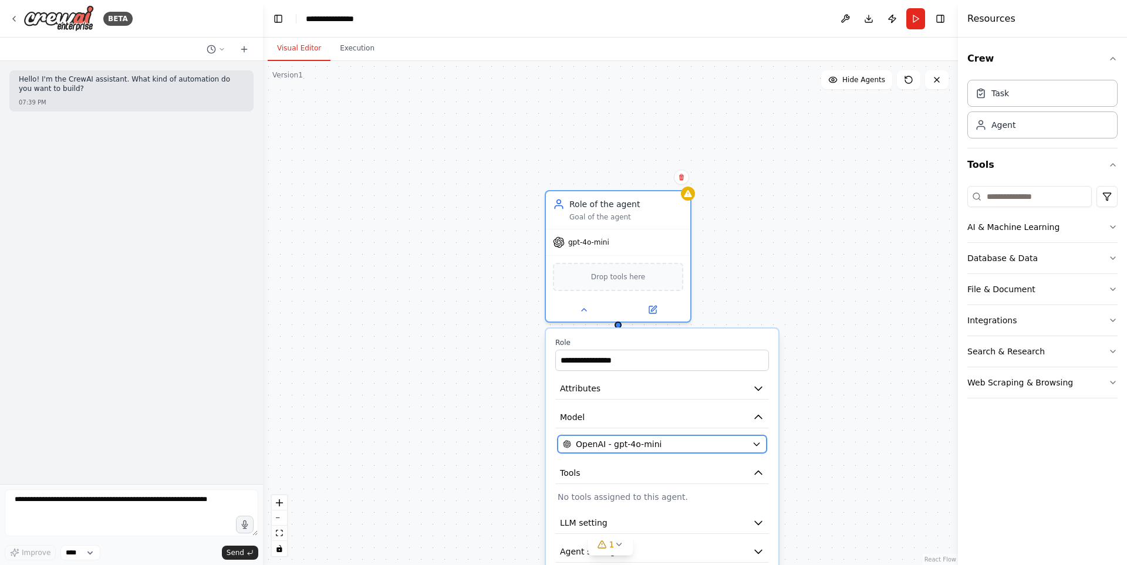
click at [736, 448] on div "OpenAI - gpt-4o-mini" at bounding box center [655, 444] width 184 height 12
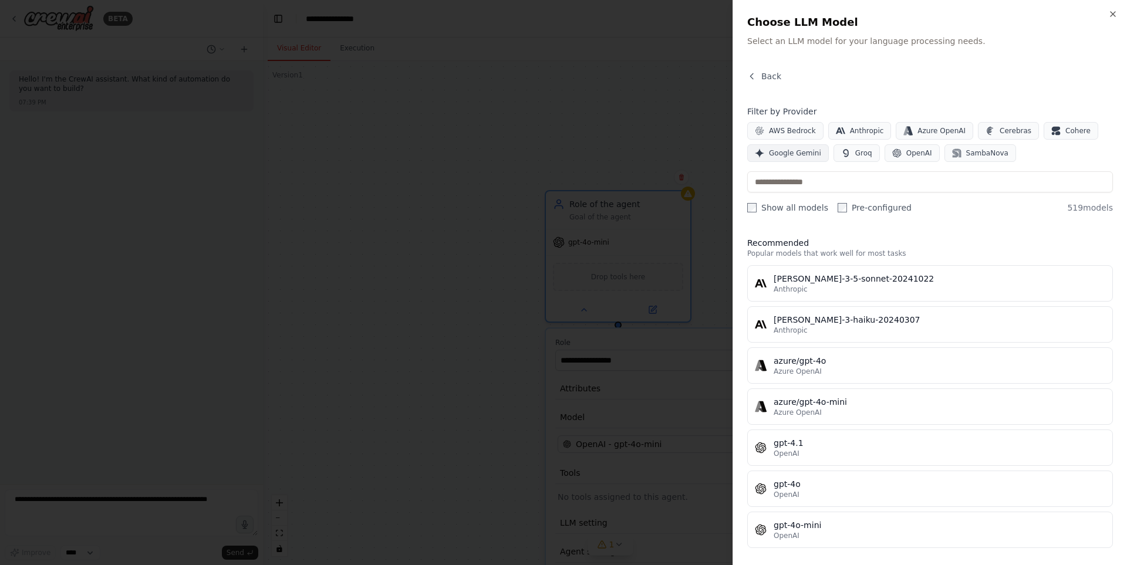
click at [810, 153] on span "Google Gemini" at bounding box center [795, 153] width 52 height 9
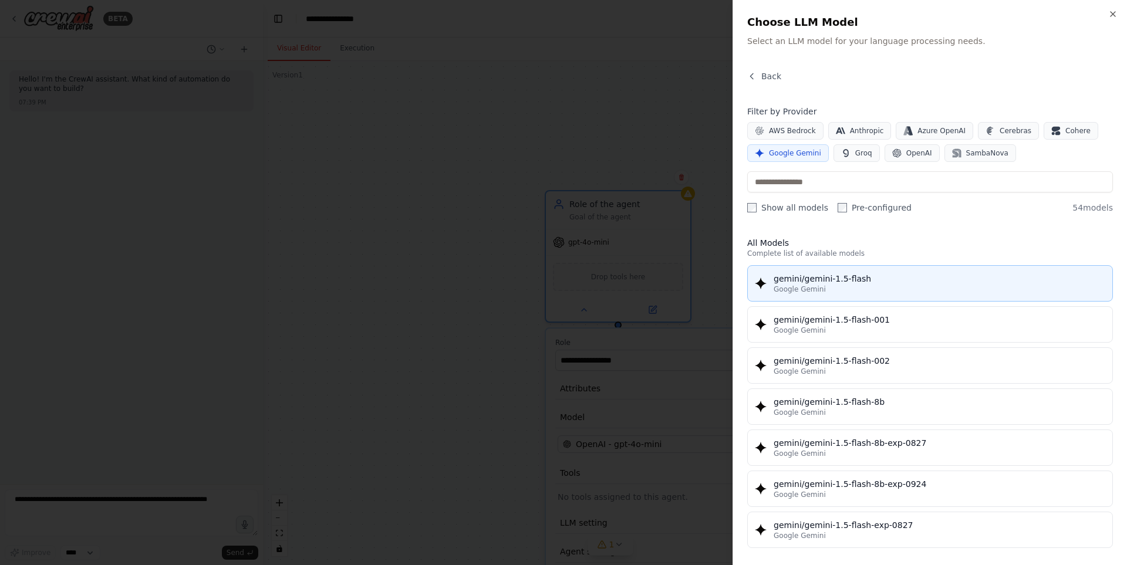
click at [845, 289] on div "Google Gemini" at bounding box center [940, 289] width 332 height 9
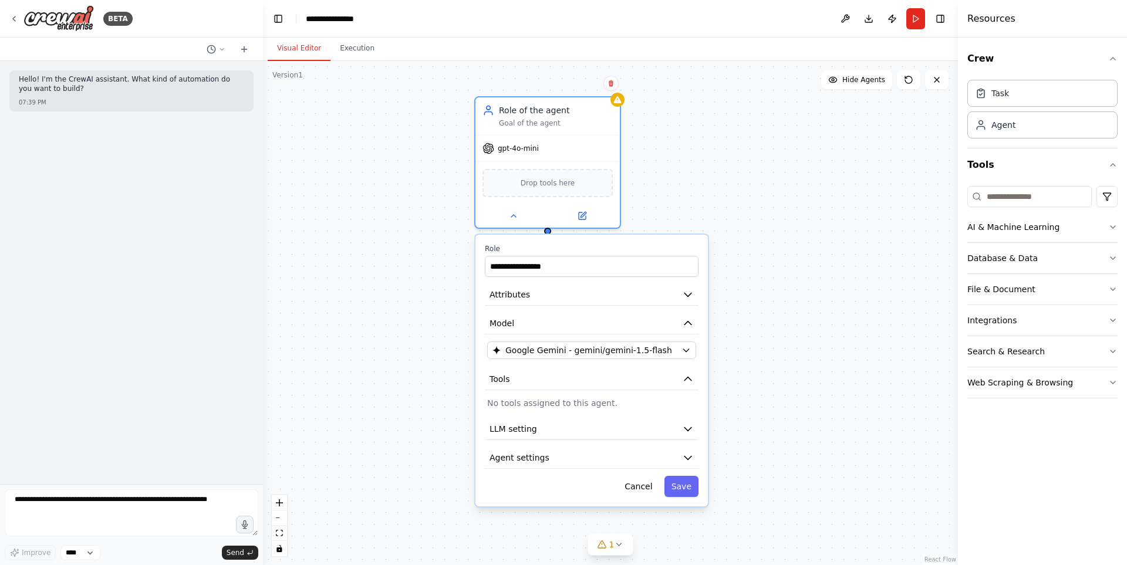
drag, startPoint x: 673, startPoint y: 332, endPoint x: 603, endPoint y: 234, distance: 121.2
click at [603, 234] on div "**********" at bounding box center [591, 371] width 235 height 274
click at [693, 432] on icon "button" at bounding box center [688, 429] width 12 height 12
click at [687, 326] on icon "button" at bounding box center [688, 324] width 12 height 12
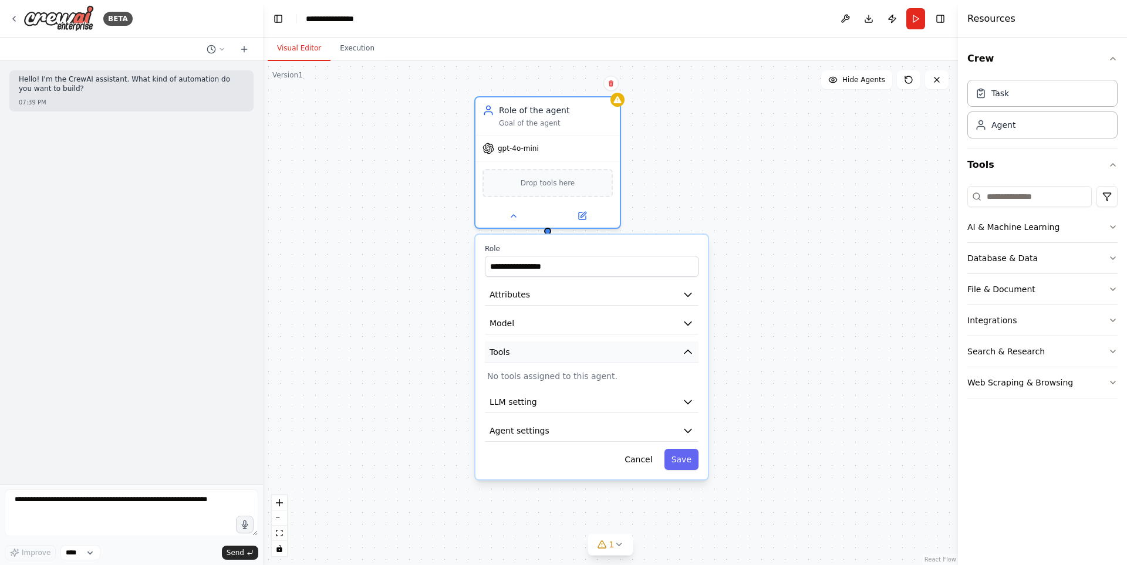
click at [685, 357] on icon "button" at bounding box center [688, 352] width 12 height 12
click at [685, 377] on icon "button" at bounding box center [688, 381] width 12 height 12
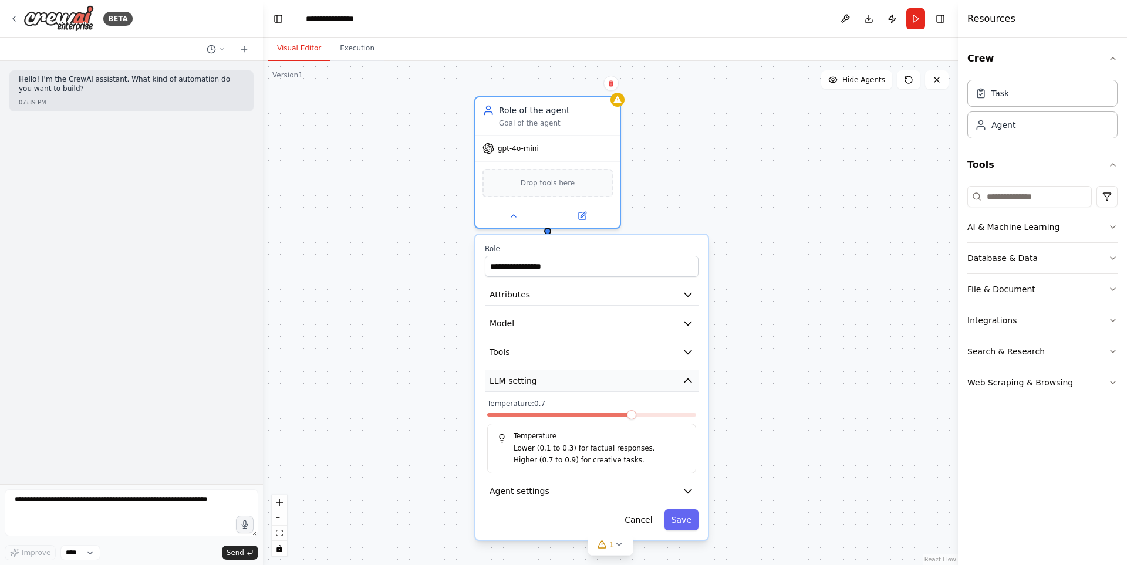
click at [687, 379] on icon "button" at bounding box center [688, 381] width 12 height 12
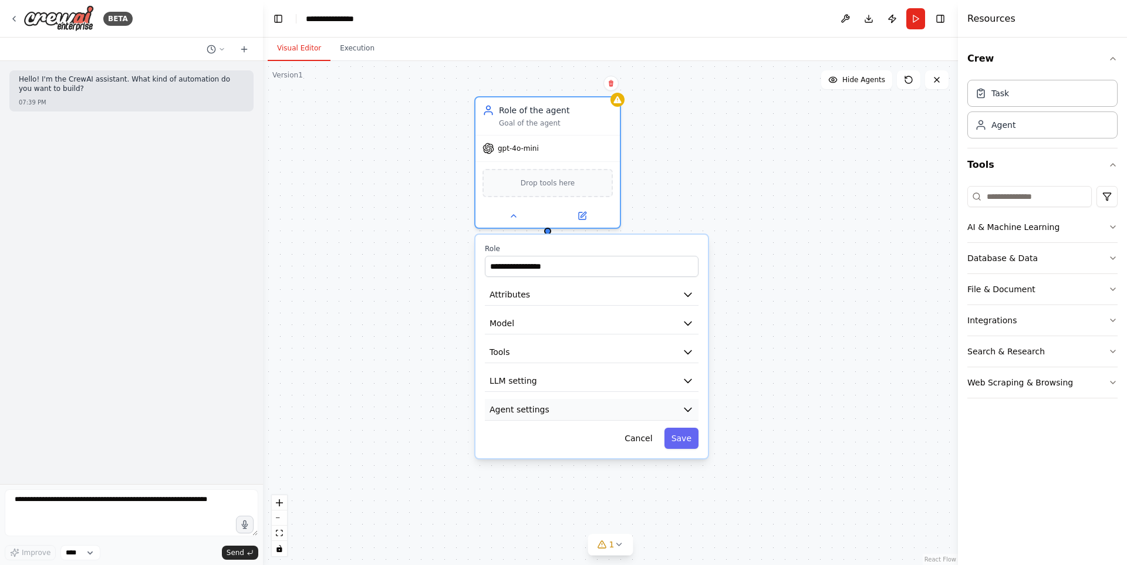
click at [690, 406] on icon "button" at bounding box center [688, 410] width 12 height 12
click at [687, 440] on button "Save" at bounding box center [681, 438] width 34 height 21
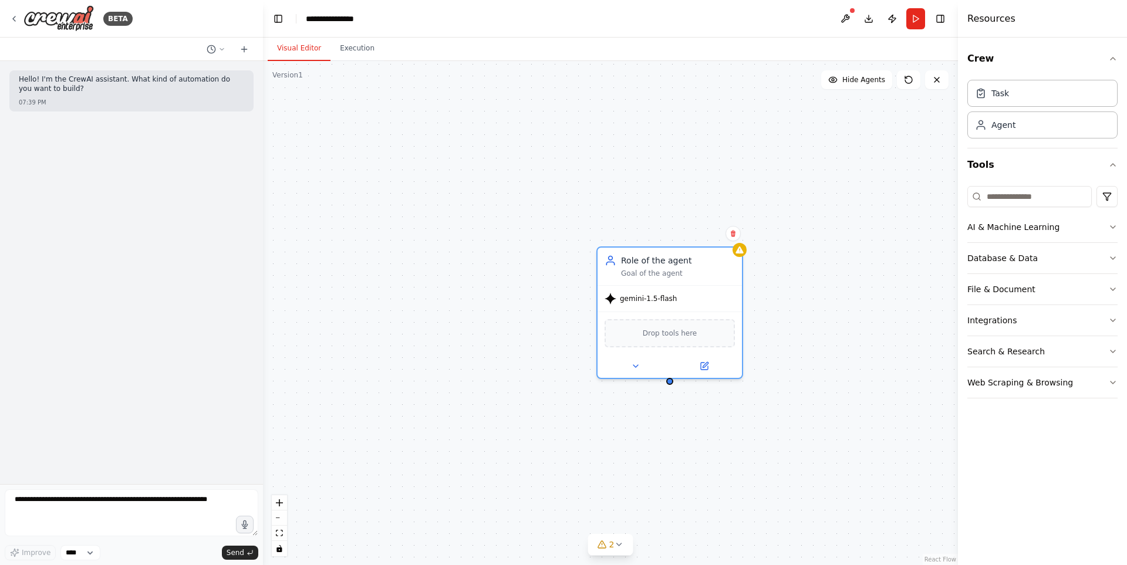
drag, startPoint x: 716, startPoint y: 322, endPoint x: 797, endPoint y: 423, distance: 129.1
click at [797, 423] on div "Role of the agent Goal of the agent gemini-1.5-flash Drop tools here" at bounding box center [610, 313] width 695 height 504
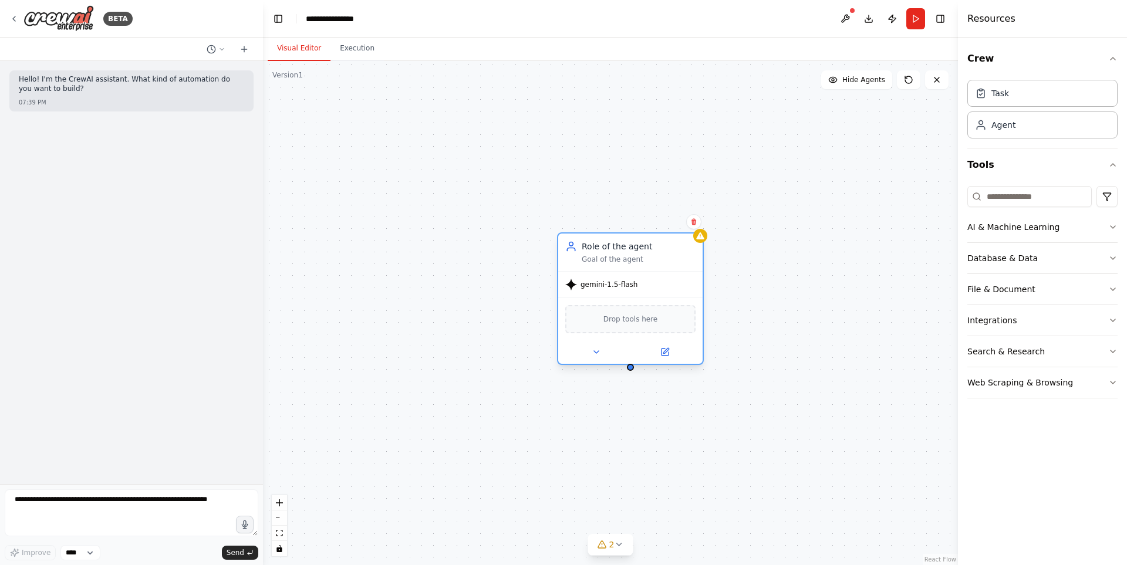
drag, startPoint x: 658, startPoint y: 269, endPoint x: 575, endPoint y: 245, distance: 86.2
click at [582, 242] on div "Role of the agent Goal of the agent" at bounding box center [639, 252] width 114 height 23
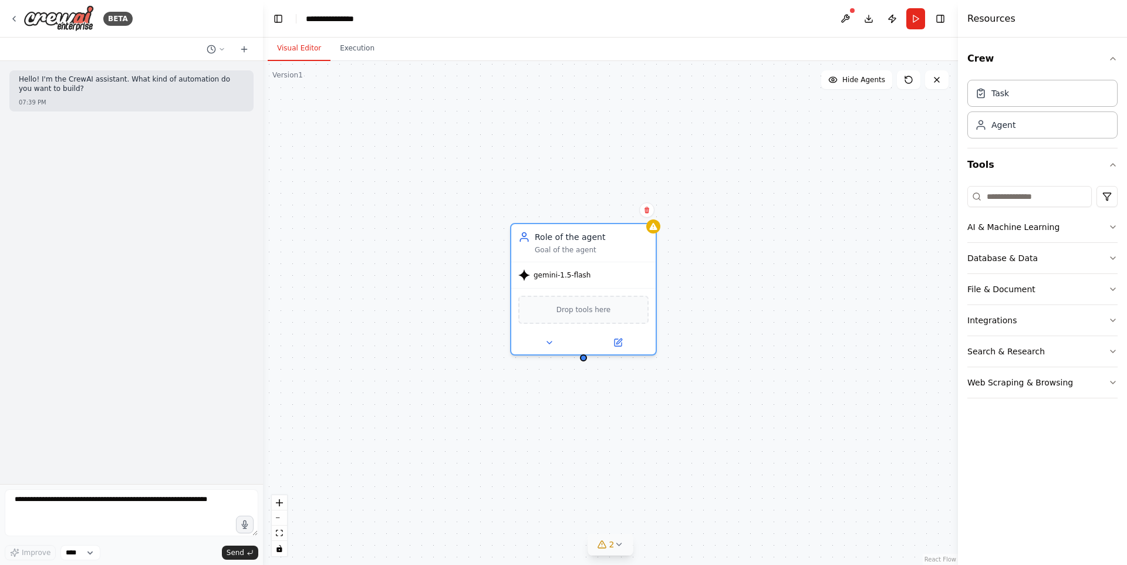
click at [620, 544] on icon at bounding box center [618, 544] width 9 height 9
click at [830, 270] on div "Role of the agent Goal of the agent gemini-1.5-flash Drop tools here" at bounding box center [610, 313] width 695 height 504
click at [769, 470] on icon at bounding box center [769, 467] width 9 height 9
click at [1109, 322] on icon "button" at bounding box center [1112, 320] width 9 height 9
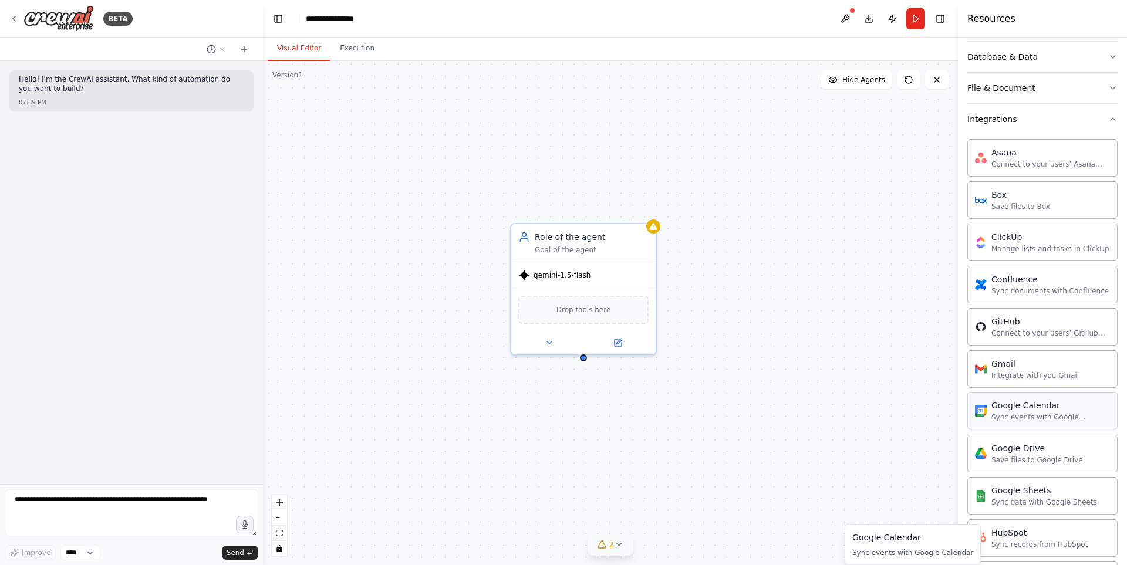
scroll to position [64, 0]
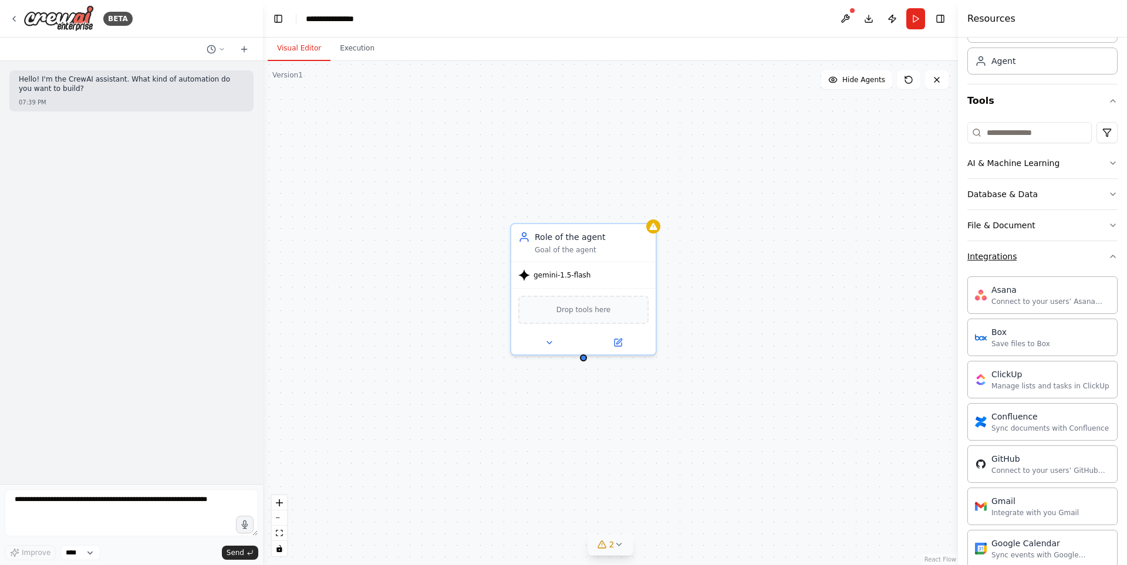
click at [1108, 257] on icon "button" at bounding box center [1112, 256] width 9 height 9
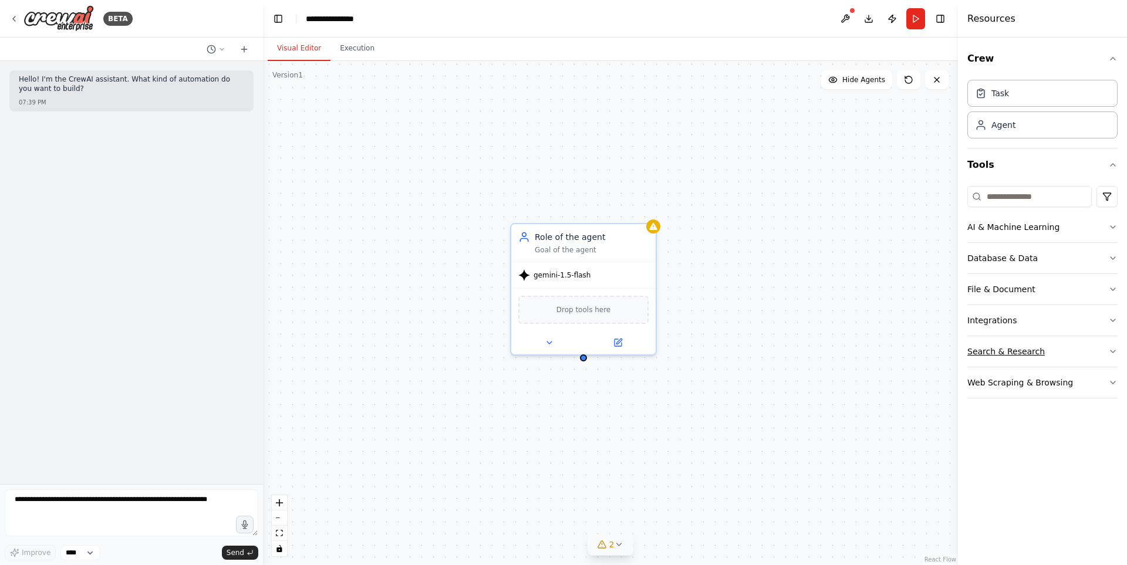
click at [1111, 353] on icon "button" at bounding box center [1112, 351] width 9 height 9
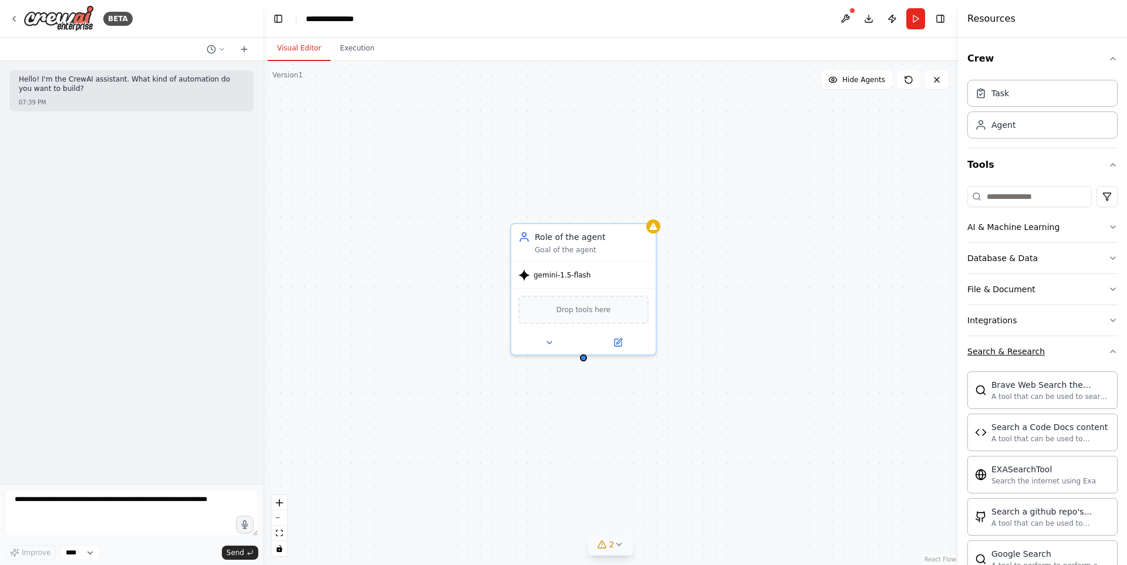
click at [1108, 348] on icon "button" at bounding box center [1112, 351] width 9 height 9
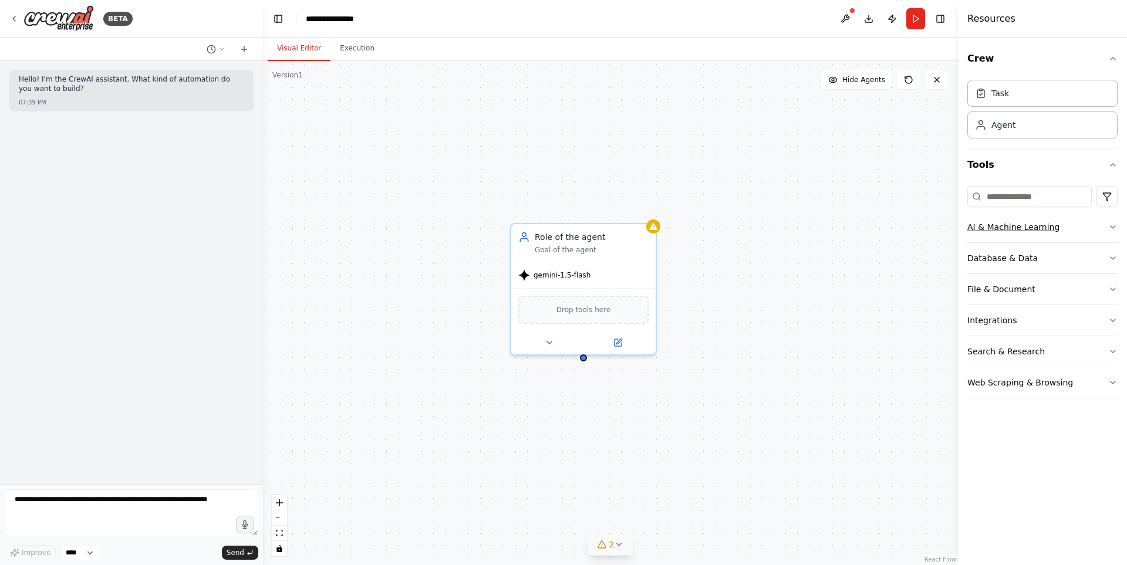
click at [1111, 226] on icon "button" at bounding box center [1113, 227] width 5 height 2
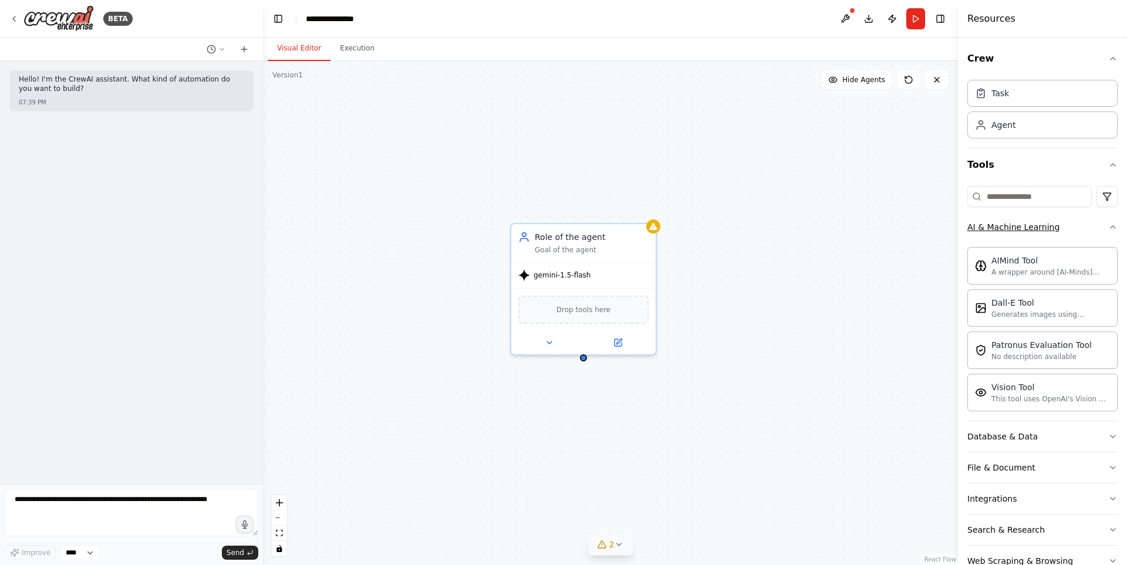
click at [1108, 228] on icon "button" at bounding box center [1112, 226] width 9 height 9
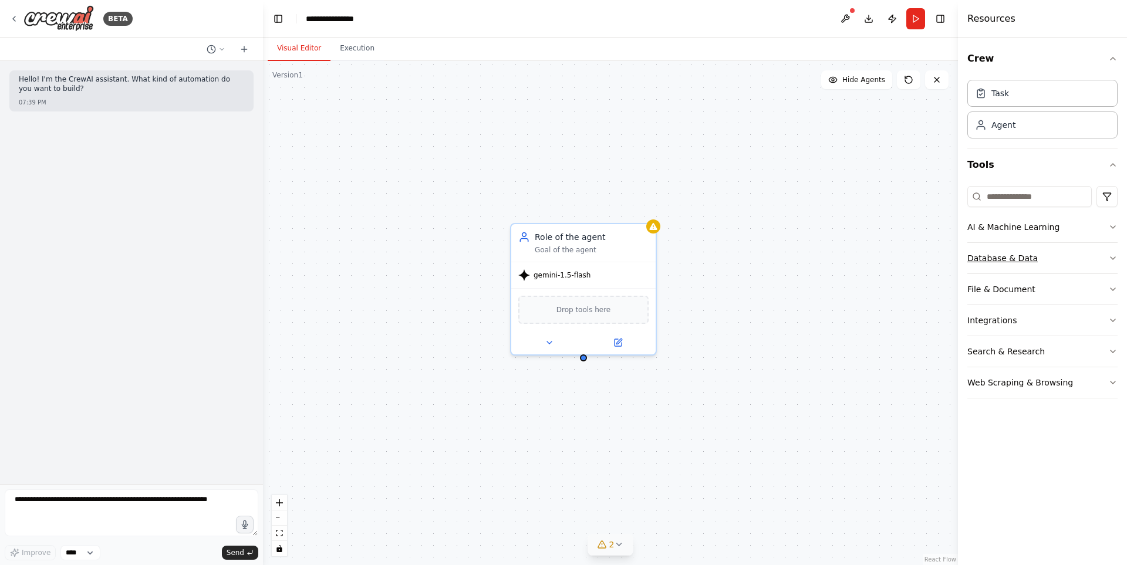
click at [1108, 255] on button "Database & Data" at bounding box center [1042, 258] width 150 height 31
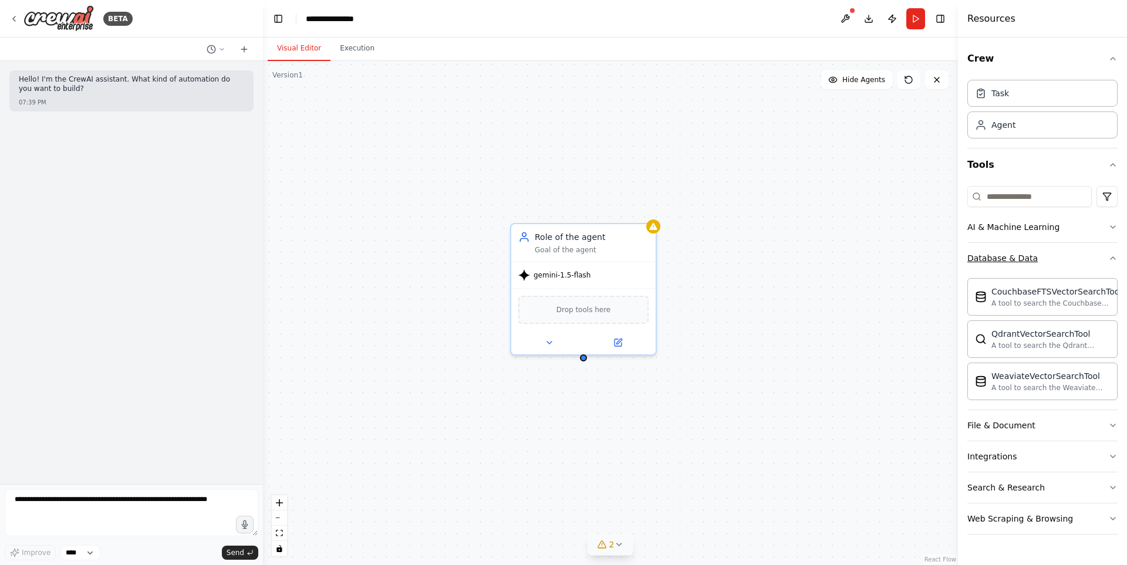
click at [1112, 255] on icon "button" at bounding box center [1112, 258] width 9 height 9
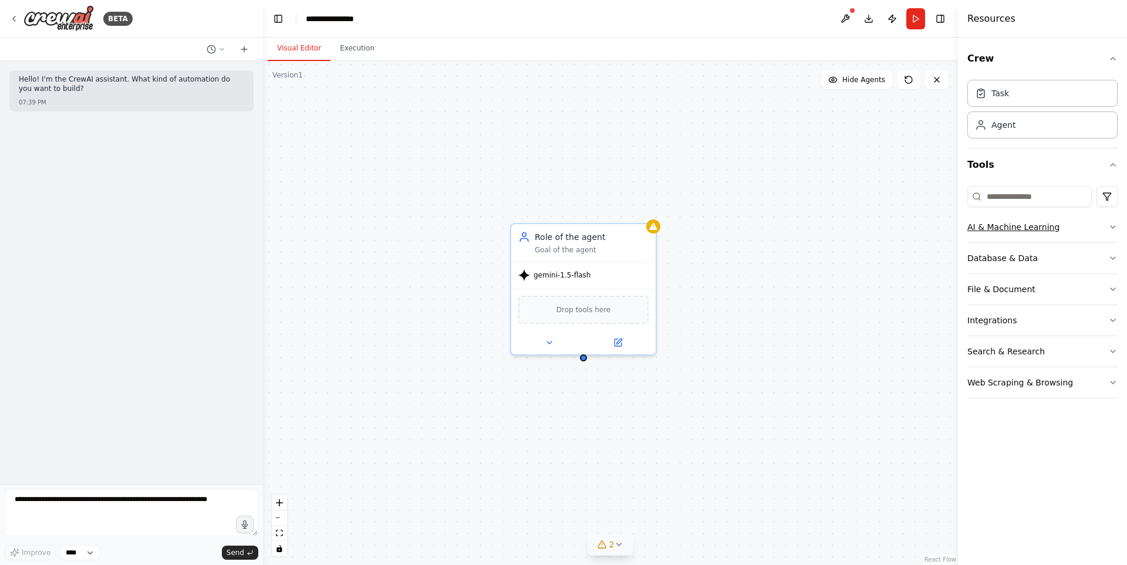
click at [1111, 227] on icon "button" at bounding box center [1112, 226] width 9 height 9
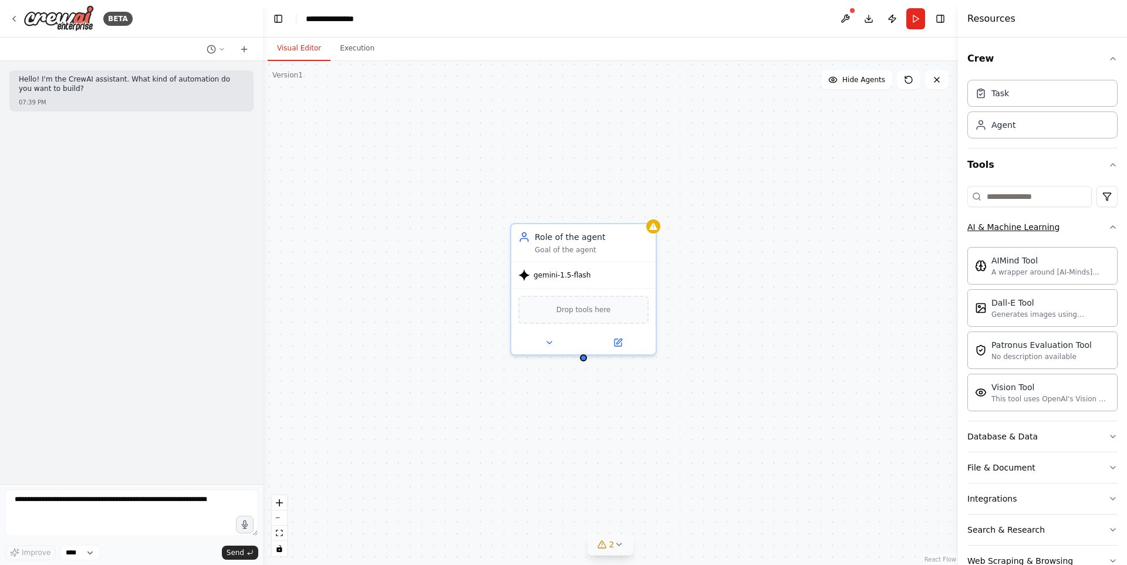
click at [1108, 227] on icon "button" at bounding box center [1112, 226] width 9 height 9
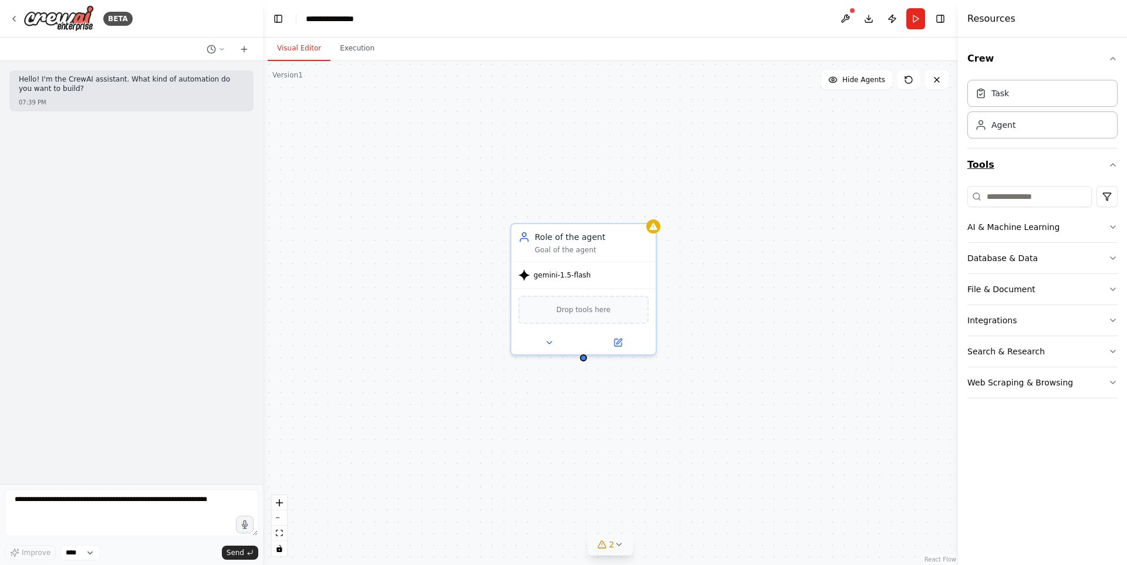
click at [1110, 164] on icon "button" at bounding box center [1112, 164] width 9 height 9
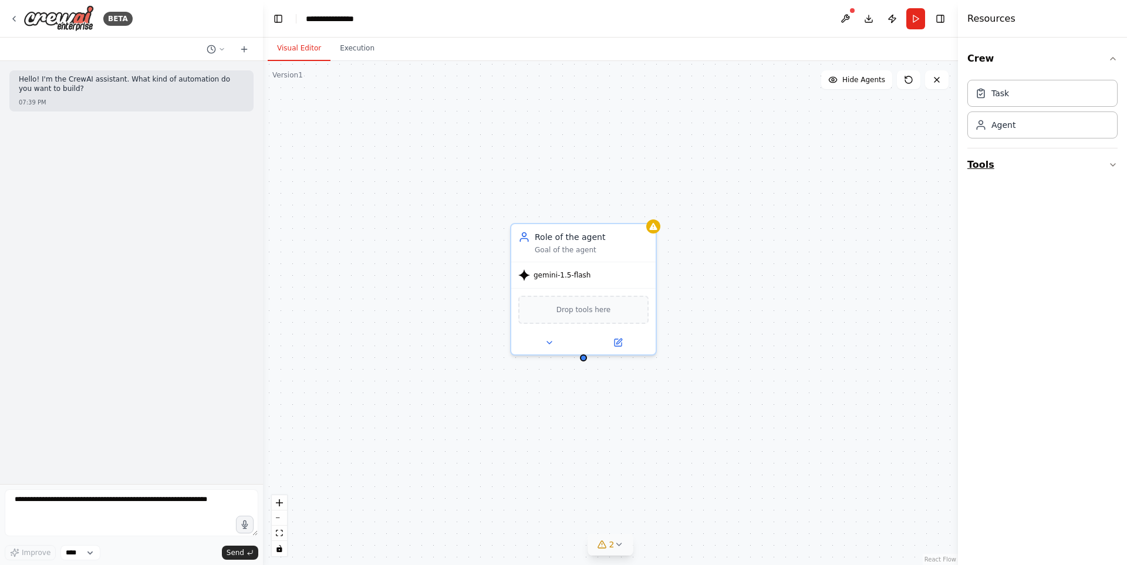
click at [1112, 165] on icon "button" at bounding box center [1112, 164] width 9 height 9
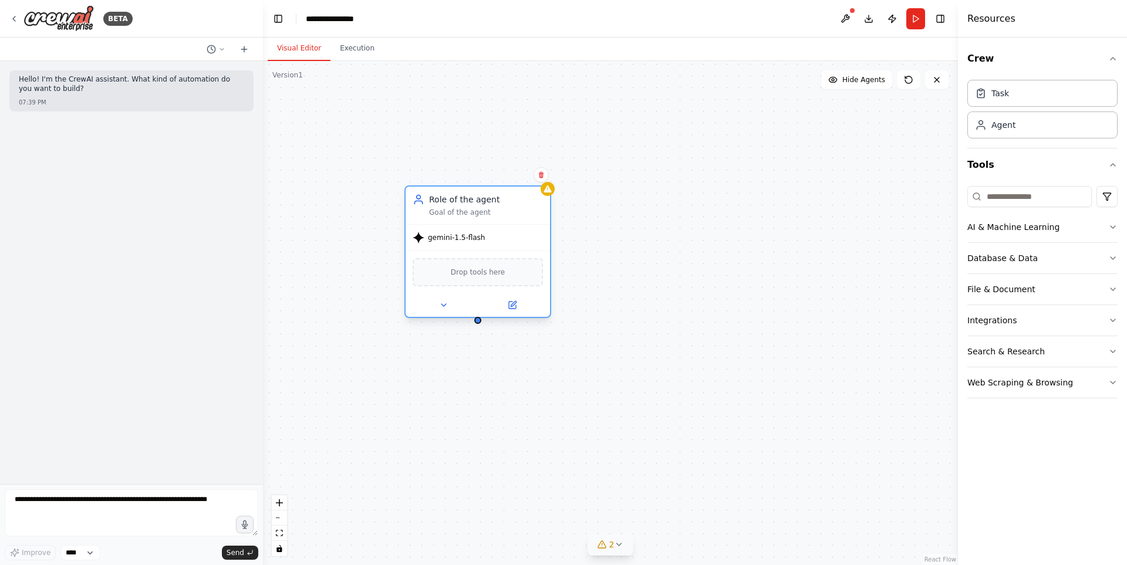
drag, startPoint x: 614, startPoint y: 244, endPoint x: 508, endPoint y: 209, distance: 111.4
click at [508, 209] on div "Goal of the agent" at bounding box center [486, 212] width 114 height 9
click at [248, 50] on icon at bounding box center [243, 49] width 9 height 9
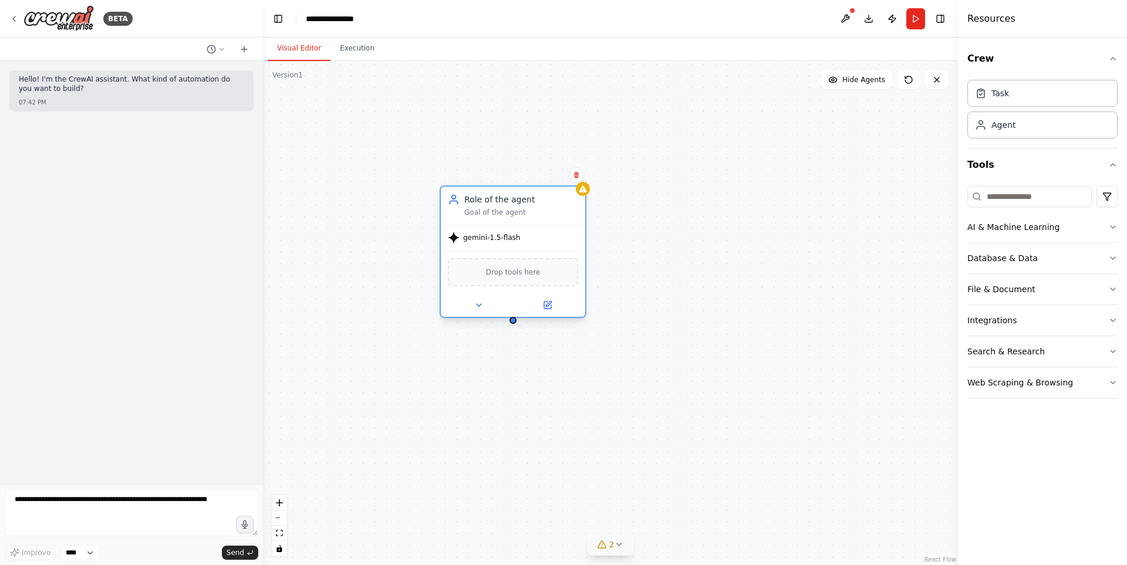
drag, startPoint x: 498, startPoint y: 204, endPoint x: 538, endPoint y: 206, distance: 40.6
click at [538, 206] on div "Role of the agent Goal of the agent" at bounding box center [521, 205] width 114 height 23
click at [474, 304] on icon at bounding box center [478, 305] width 9 height 9
click at [544, 360] on input "**********" at bounding box center [557, 357] width 214 height 21
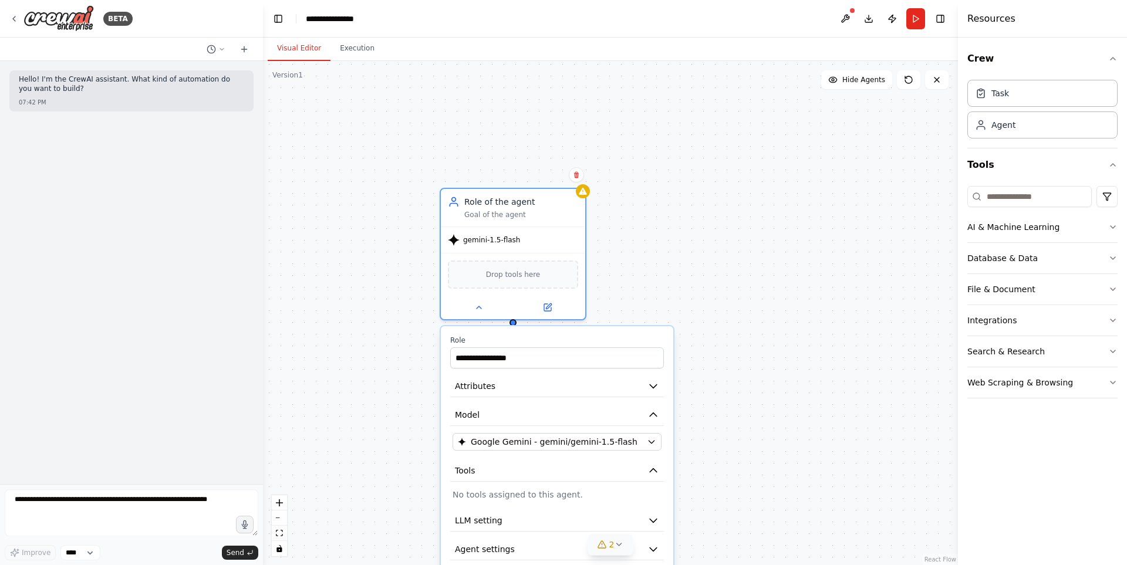
click at [694, 200] on div "**********" at bounding box center [610, 313] width 695 height 504
click at [474, 303] on icon at bounding box center [478, 305] width 9 height 9
drag, startPoint x: 592, startPoint y: 180, endPoint x: 708, endPoint y: 145, distance: 121.3
click at [708, 145] on div "Role of the agent Goal of the agent gemini-1.5-flash Drop tools here" at bounding box center [610, 313] width 695 height 504
click at [1110, 263] on button "Database & Data" at bounding box center [1042, 258] width 150 height 31
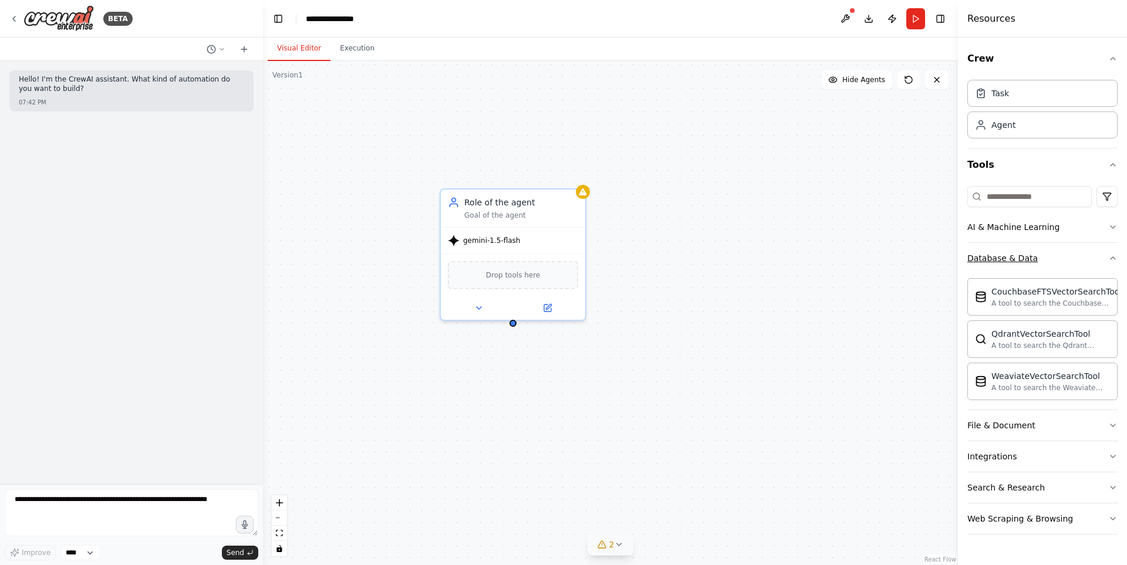
click at [1106, 254] on button "Database & Data" at bounding box center [1042, 258] width 150 height 31
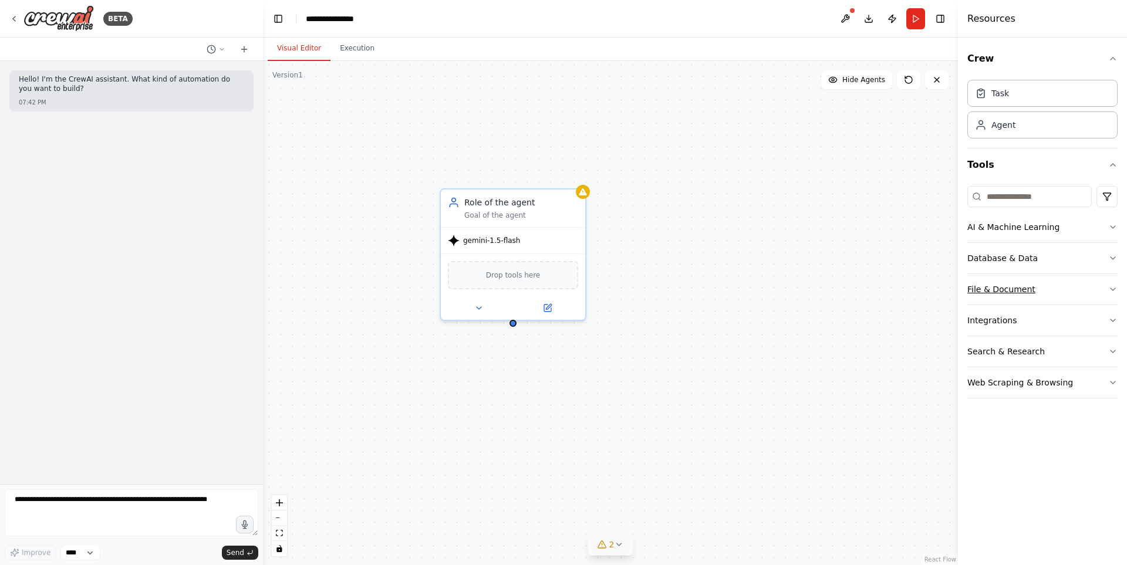
click at [1109, 288] on icon "button" at bounding box center [1112, 289] width 9 height 9
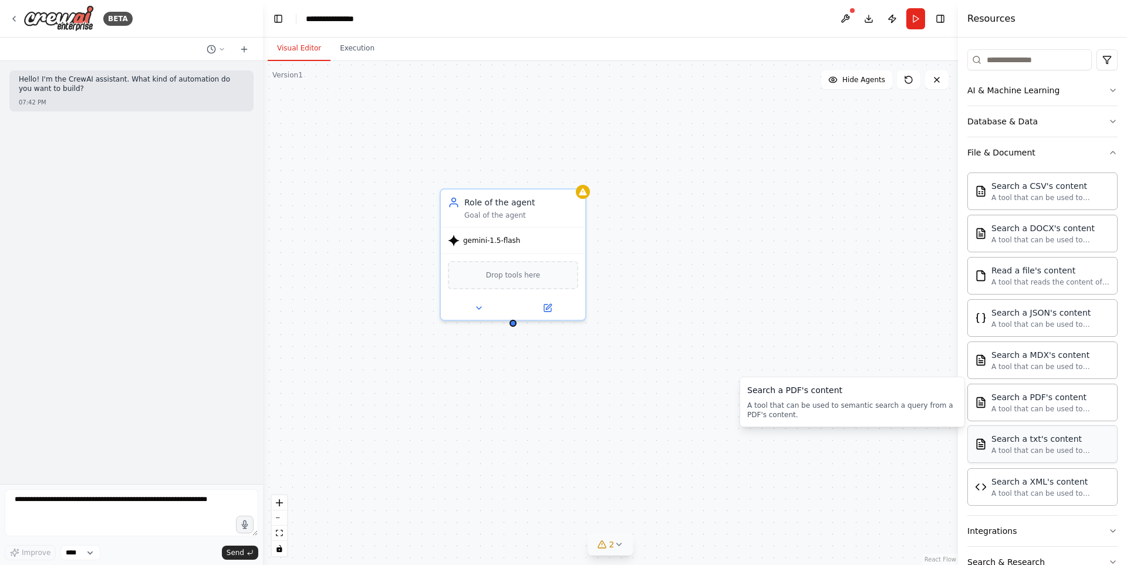
scroll to position [200, 0]
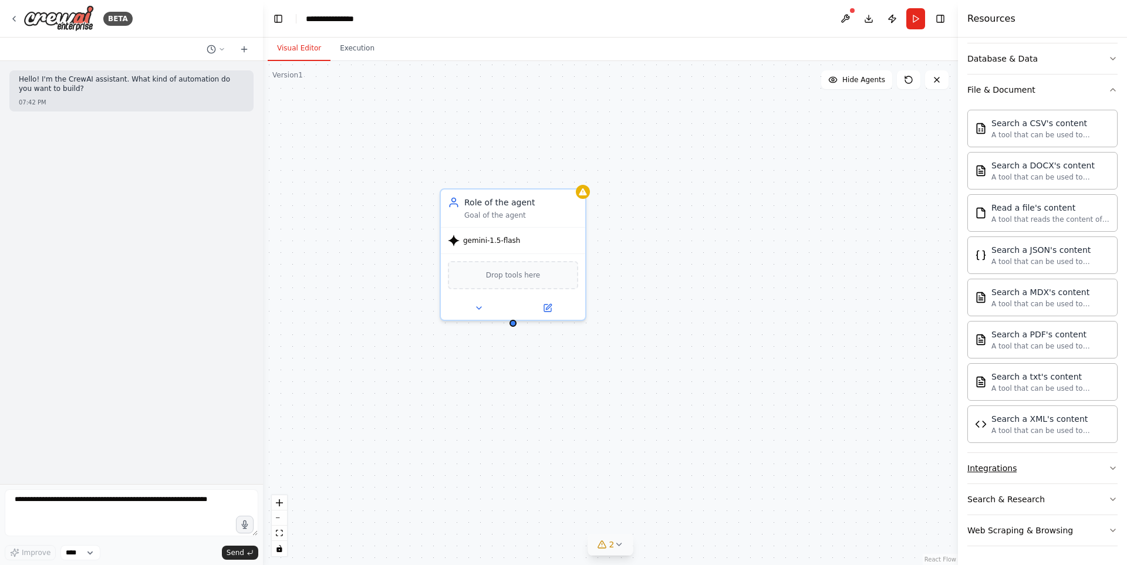
click at [1089, 475] on button "Integrations" at bounding box center [1042, 468] width 150 height 31
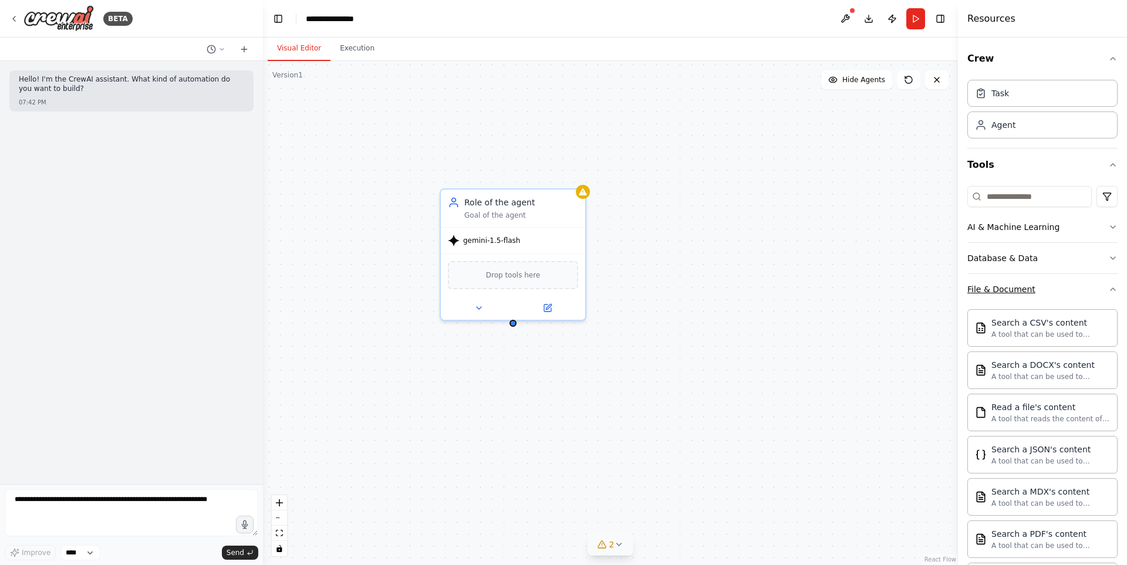
click at [1089, 291] on button "File & Document" at bounding box center [1042, 289] width 150 height 31
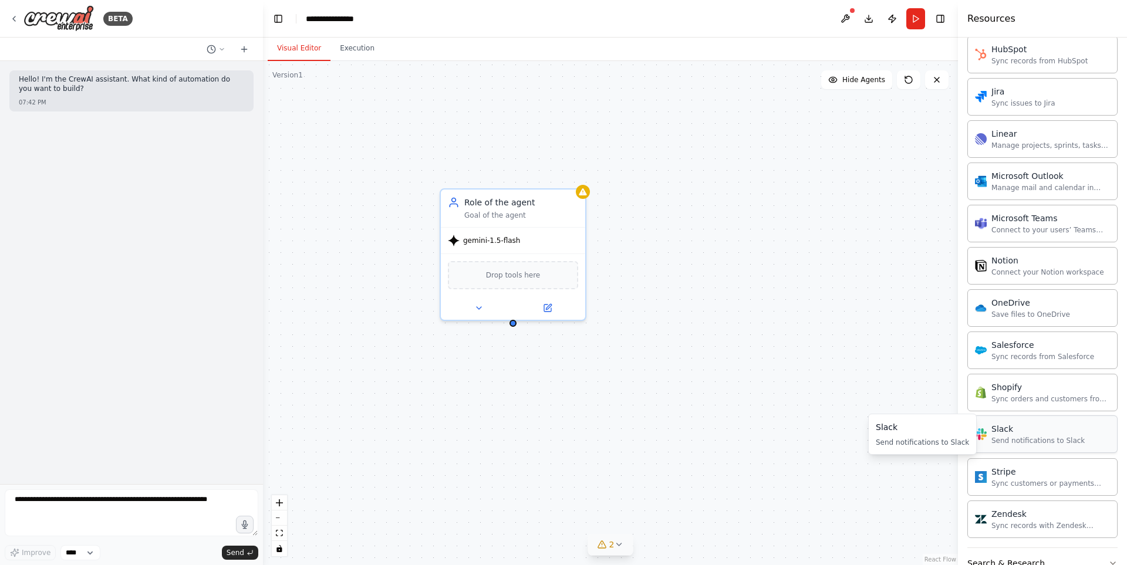
scroll to position [749, 0]
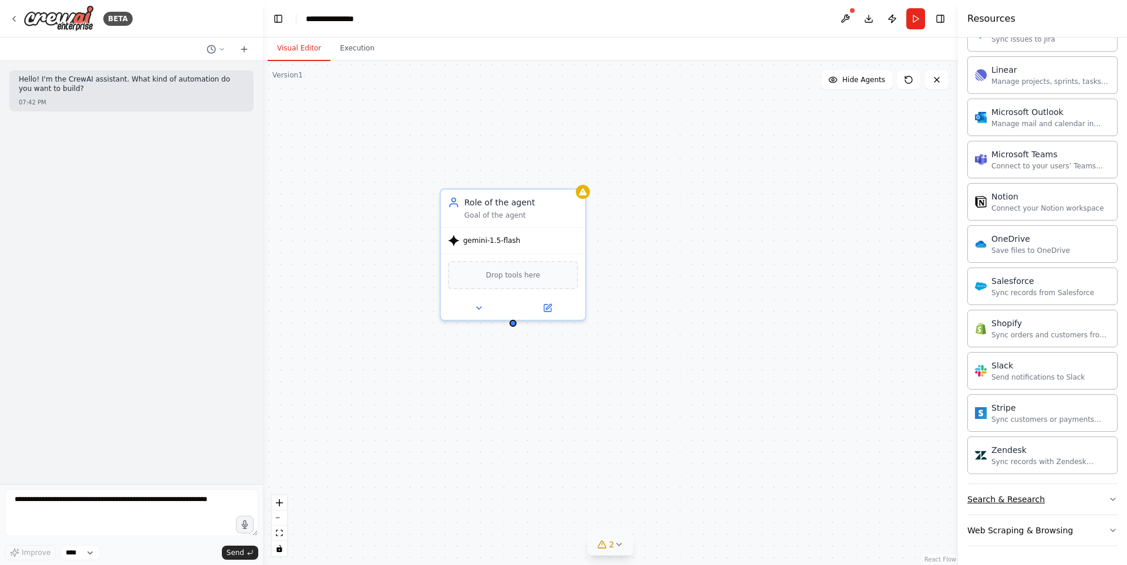
click at [1108, 499] on icon "button" at bounding box center [1112, 499] width 9 height 9
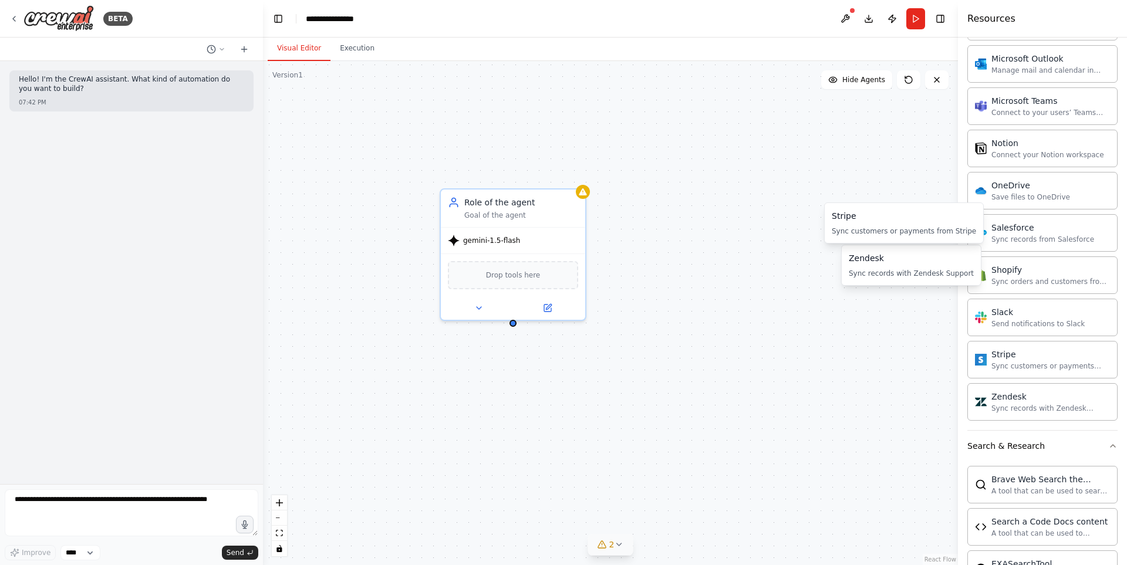
scroll to position [939, 0]
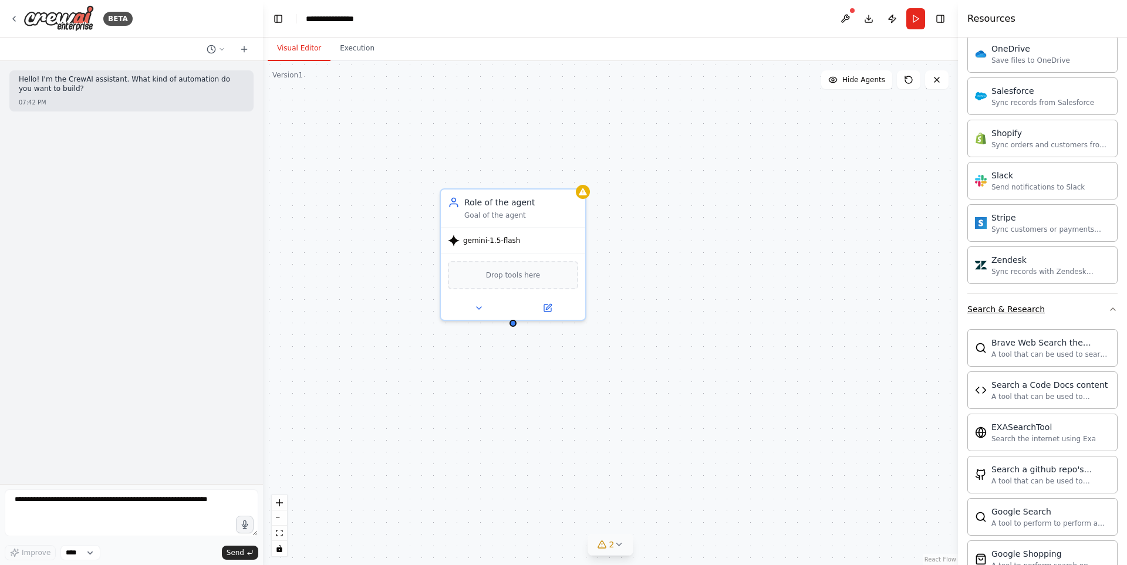
click at [1108, 312] on icon "button" at bounding box center [1112, 309] width 9 height 9
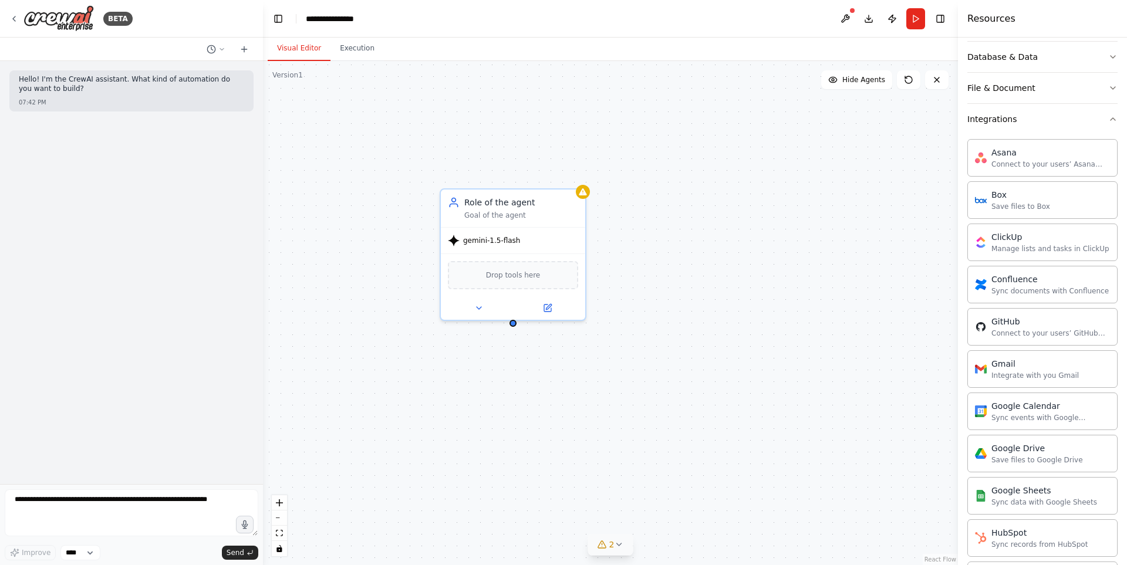
scroll to position [0, 0]
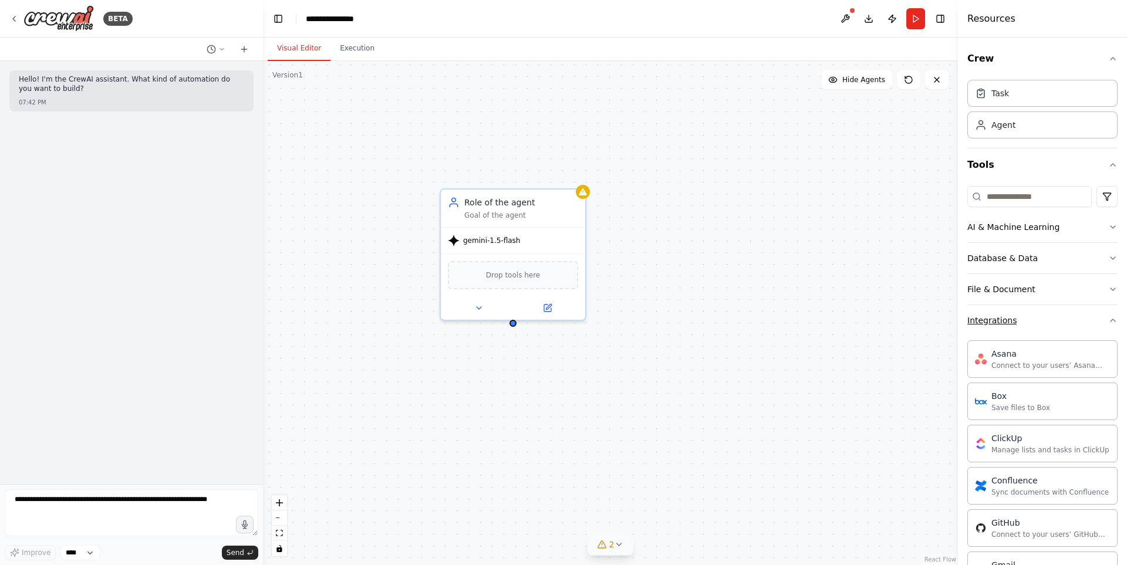
click at [1108, 316] on icon "button" at bounding box center [1112, 320] width 9 height 9
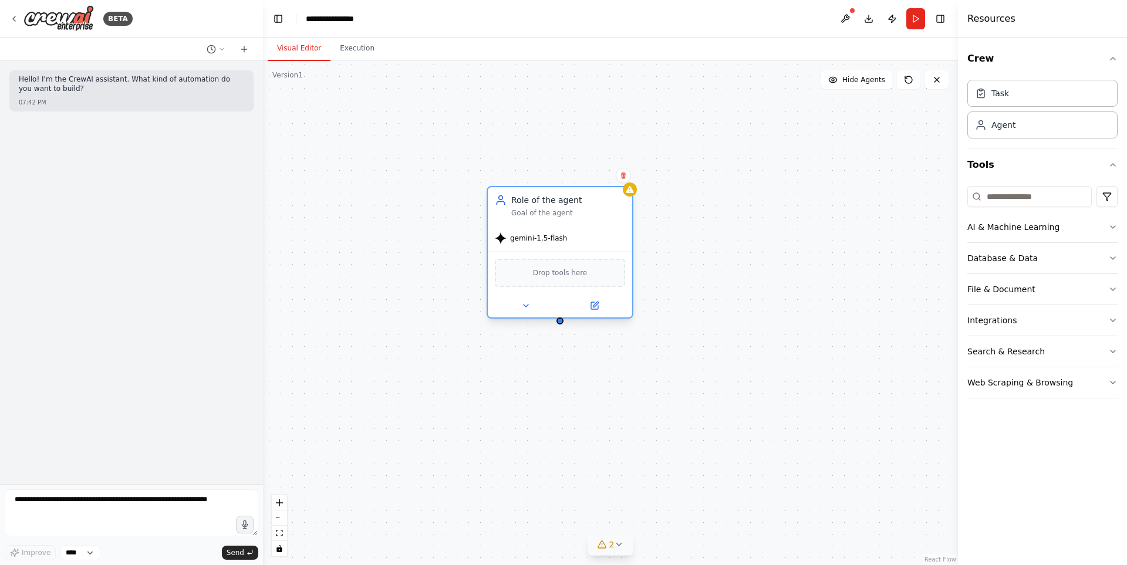
drag, startPoint x: 551, startPoint y: 199, endPoint x: 629, endPoint y: 197, distance: 78.1
click at [625, 197] on div "Role of the agent" at bounding box center [568, 200] width 114 height 12
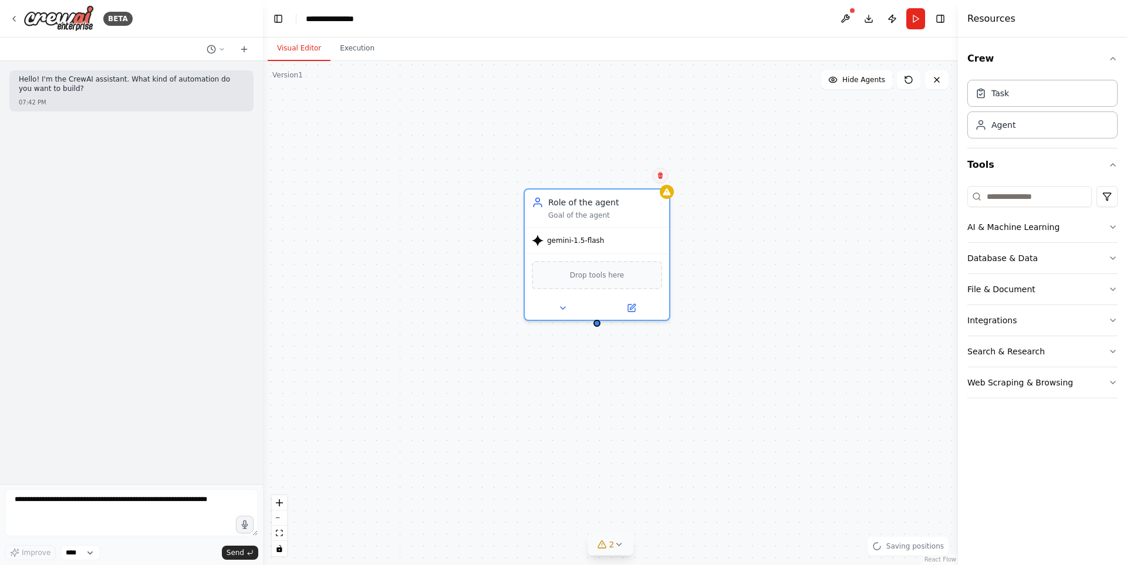
click at [660, 177] on icon at bounding box center [660, 176] width 5 height 6
click at [626, 181] on button "Confirm" at bounding box center [627, 175] width 42 height 14
click at [632, 177] on button "Confirm" at bounding box center [628, 175] width 42 height 14
click at [632, 177] on button "Confirm" at bounding box center [629, 175] width 42 height 14
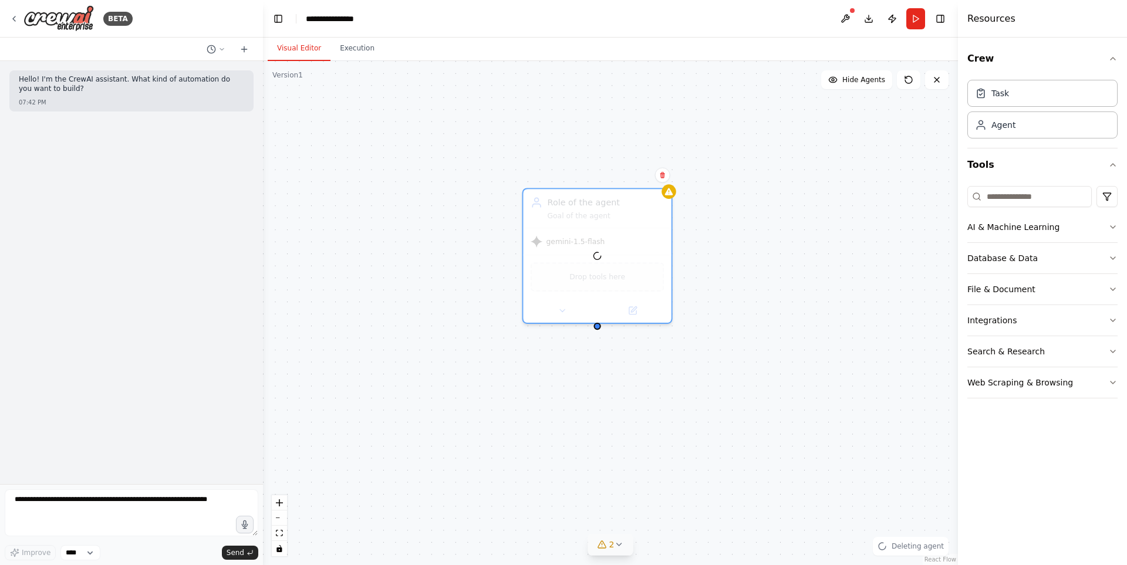
click at [632, 177] on div "Role of the agent Goal of the agent gemini-1.5-flash Drop tools here" at bounding box center [610, 313] width 695 height 504
